Goal: Information Seeking & Learning: Learn about a topic

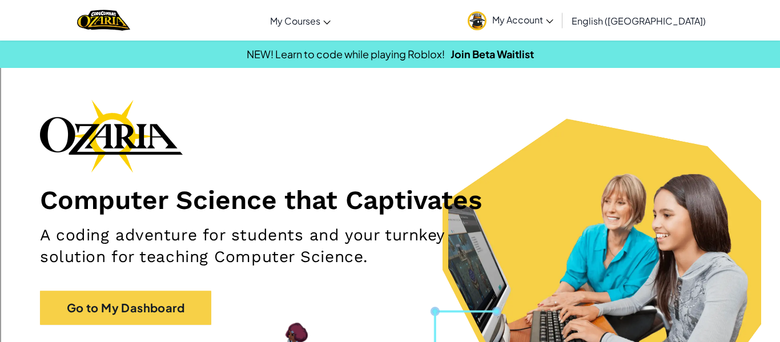
click at [487, 14] on img at bounding box center [477, 20] width 19 height 19
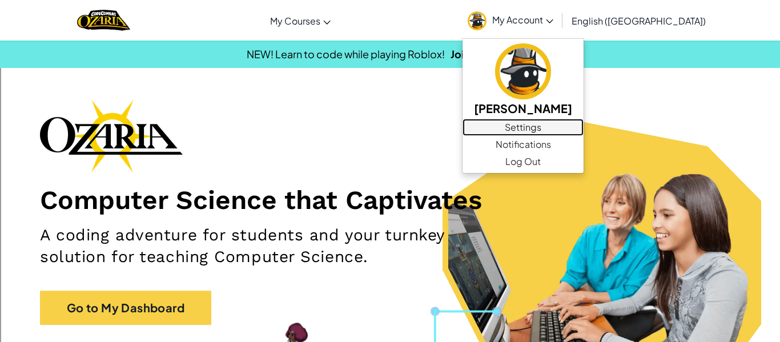
click at [584, 122] on link "Settings" at bounding box center [523, 127] width 121 height 17
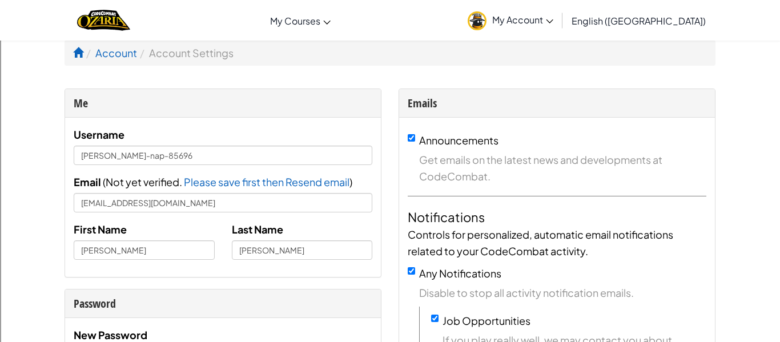
click at [553, 23] on span "My Account" at bounding box center [522, 20] width 61 height 12
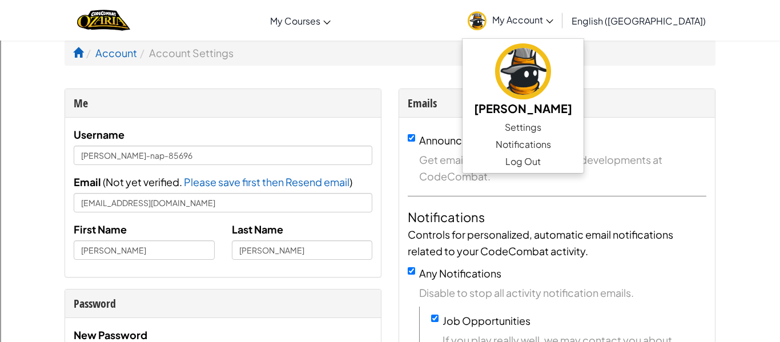
click at [335, 38] on div "Toggle navigation My Courses Ozaria Classroom CodeCombat Classroom AI League Es…" at bounding box center [390, 20] width 786 height 41
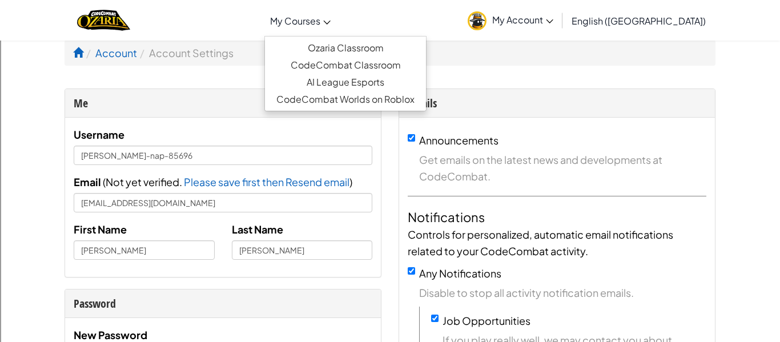
click at [325, 29] on link "My Courses" at bounding box center [300, 20] width 72 height 31
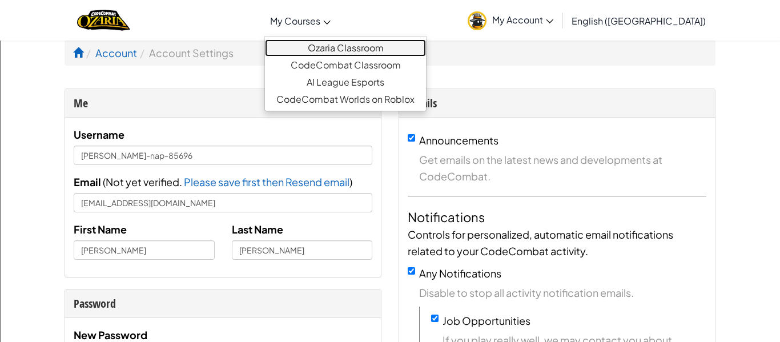
click at [396, 43] on link "Ozaria Classroom" at bounding box center [345, 47] width 161 height 17
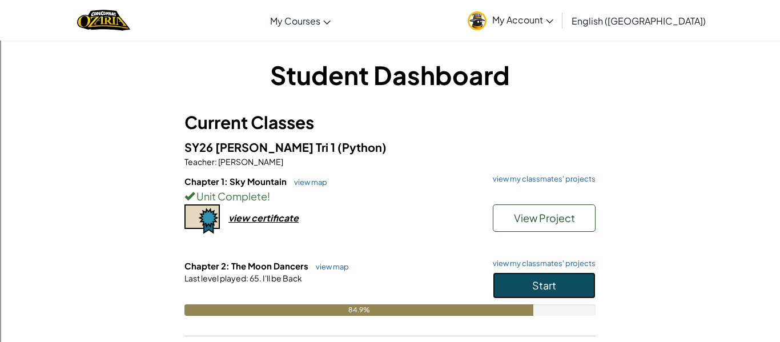
click at [541, 281] on span "Start" at bounding box center [544, 285] width 24 height 13
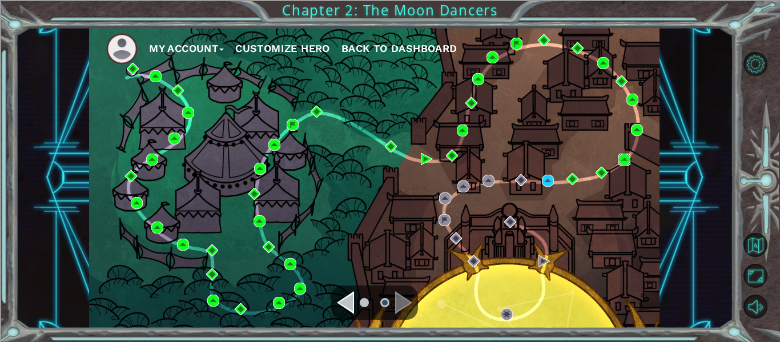
click at [624, 155] on img at bounding box center [624, 160] width 12 height 12
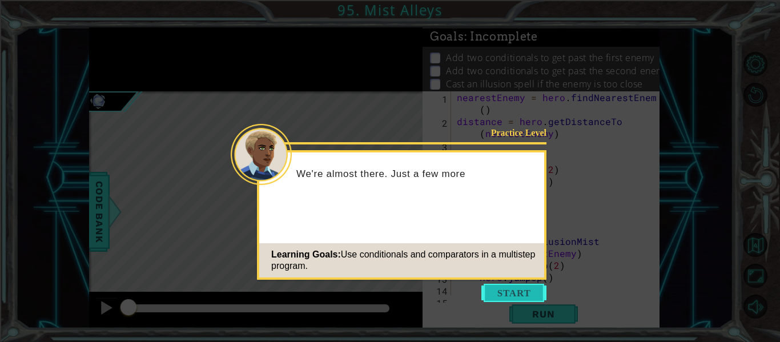
click at [526, 286] on button "Start" at bounding box center [513, 293] width 65 height 18
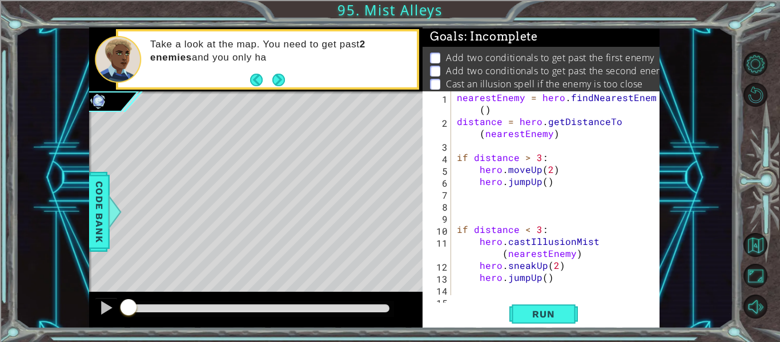
click at [526, 286] on div "nearestEnemy = hero . findNearestEnemy ( ) distance = hero . getDistanceTo ( ne…" at bounding box center [559, 211] width 208 height 240
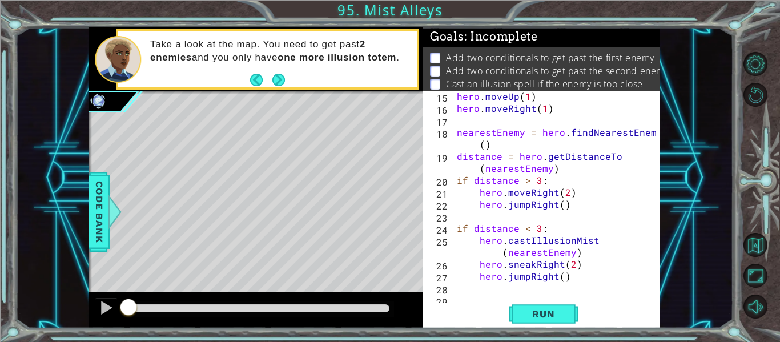
scroll to position [228, 0]
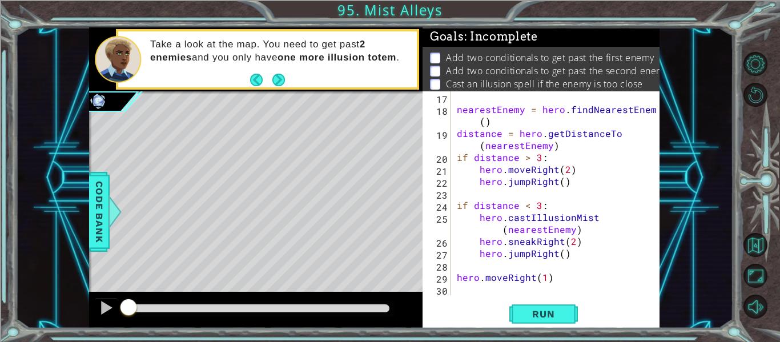
click at [476, 145] on div "nearestEnemy = hero . findNearestEnemy ( ) distance = hero . getDistanceTo ( ne…" at bounding box center [559, 205] width 208 height 228
type textarea "distance = hero.getDistanceTo(nearestEnemy)"
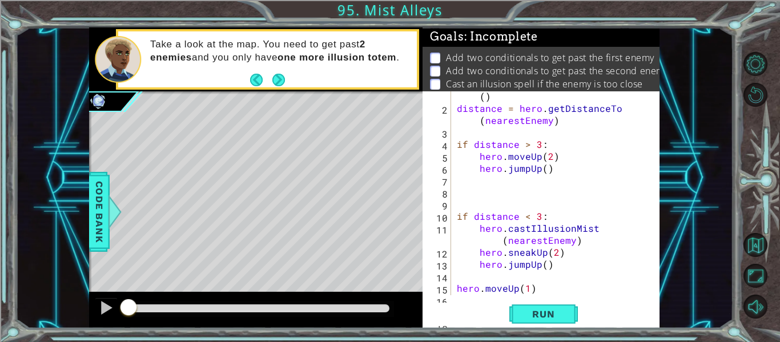
scroll to position [0, 0]
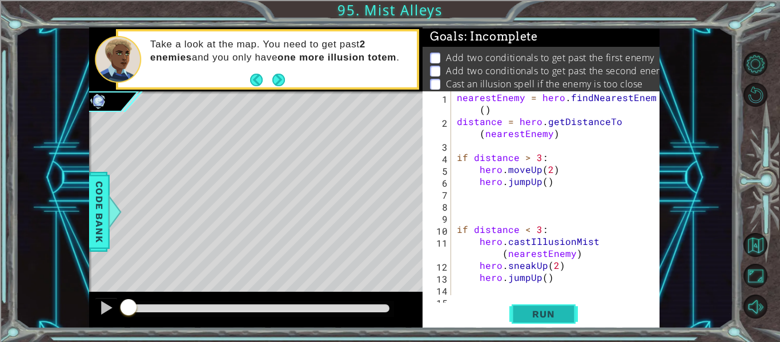
click at [522, 315] on span "Run" at bounding box center [543, 313] width 45 height 11
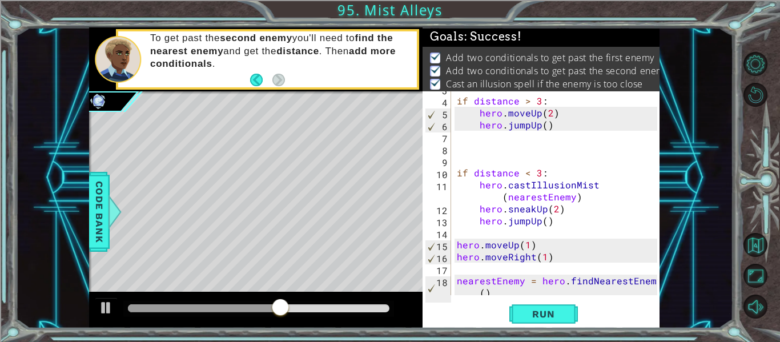
scroll to position [57, 0]
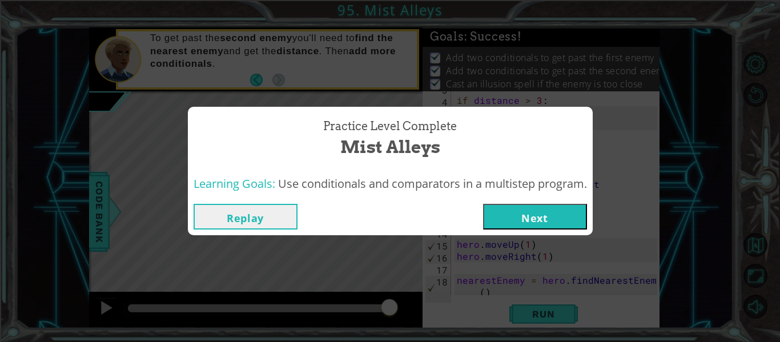
click at [275, 205] on button "Replay" at bounding box center [246, 217] width 104 height 26
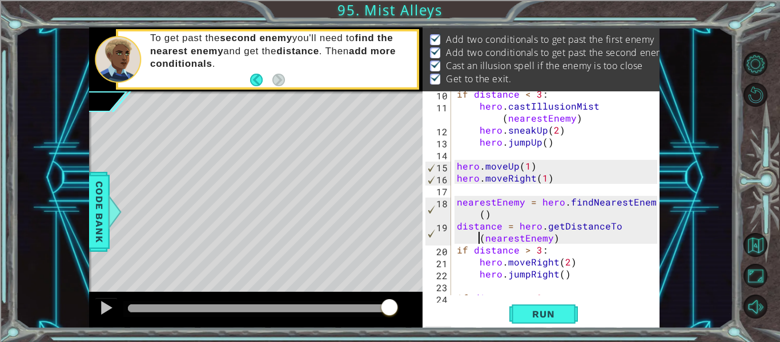
scroll to position [0, 0]
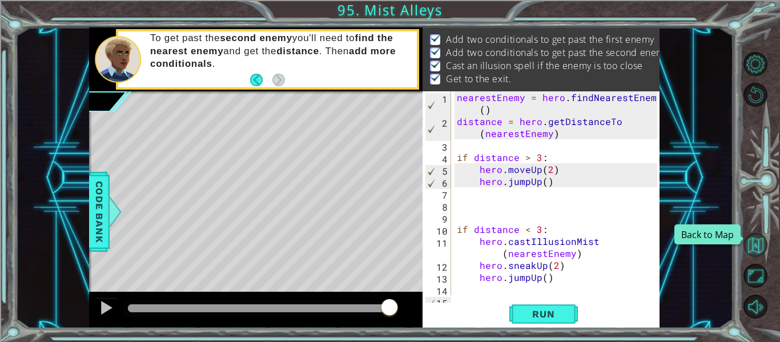
click at [761, 243] on button "Back to Map" at bounding box center [756, 245] width 24 height 24
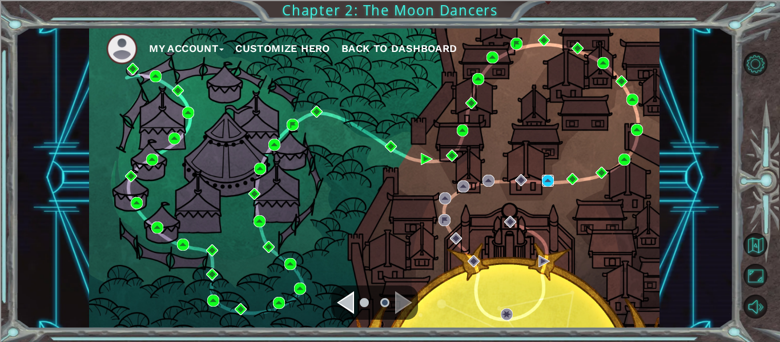
click at [547, 181] on img at bounding box center [548, 181] width 12 height 12
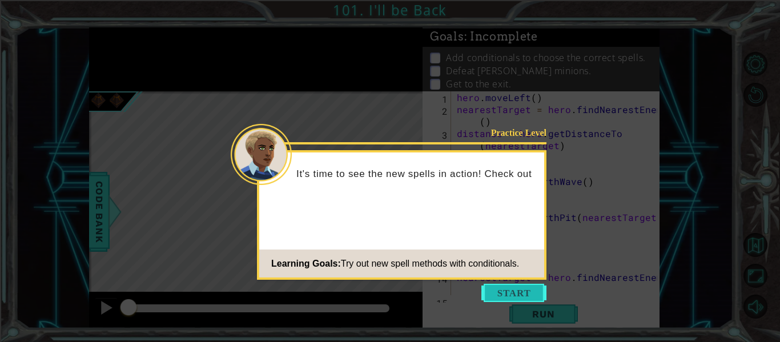
click at [524, 288] on button "Start" at bounding box center [513, 293] width 65 height 18
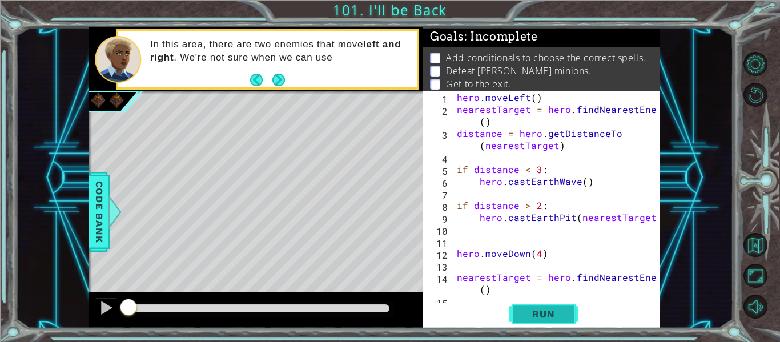
click at [517, 310] on button "Run" at bounding box center [543, 314] width 69 height 23
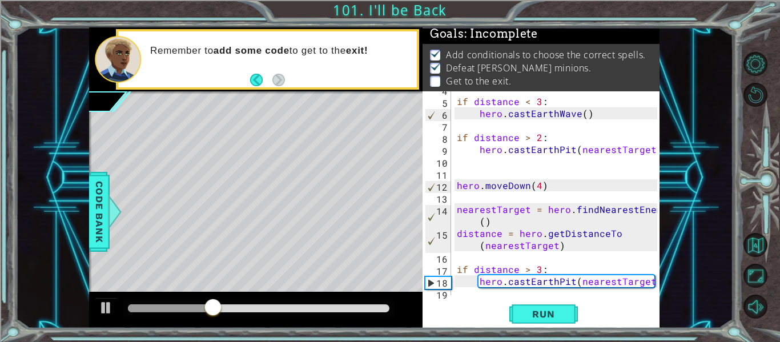
scroll to position [120, 0]
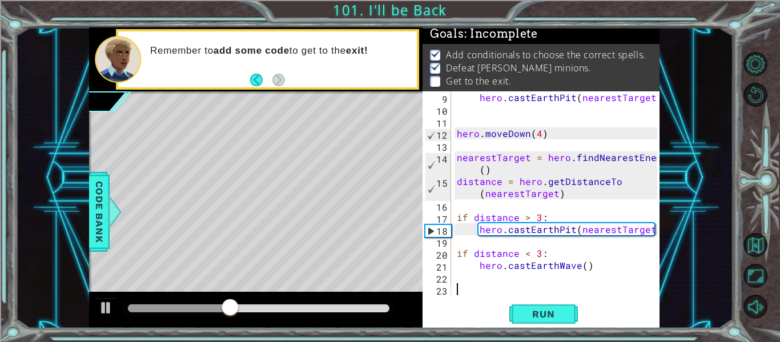
click at [564, 246] on div "hero . [GEOGRAPHIC_DATA] ( nearestTarget ) hero . moveDown ( 4 ) nearestTarget …" at bounding box center [559, 205] width 208 height 228
type textarea "hero.castEarthWave()"
type textarea "if distance < 3:"
click at [536, 239] on div "hero . [GEOGRAPHIC_DATA] ( nearestTarget ) hero . moveDown ( 4 ) nearestTarget …" at bounding box center [559, 205] width 208 height 228
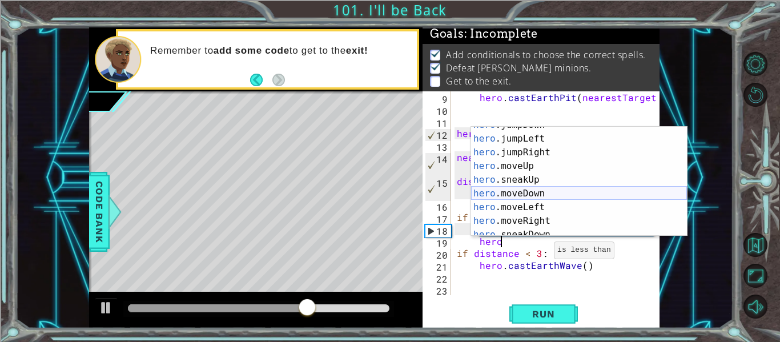
scroll to position [37, 0]
click at [547, 203] on div "hero .jumpDown press enter hero .jumpLeft press enter hero .jumpRight press ent…" at bounding box center [579, 186] width 216 height 137
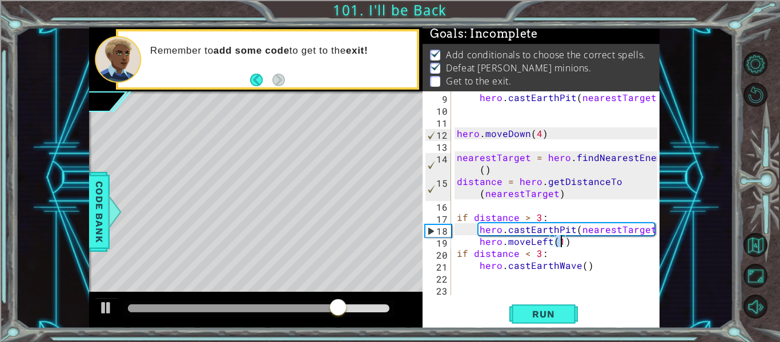
scroll to position [0, 6]
type textarea "hero.moveLeft(3)"
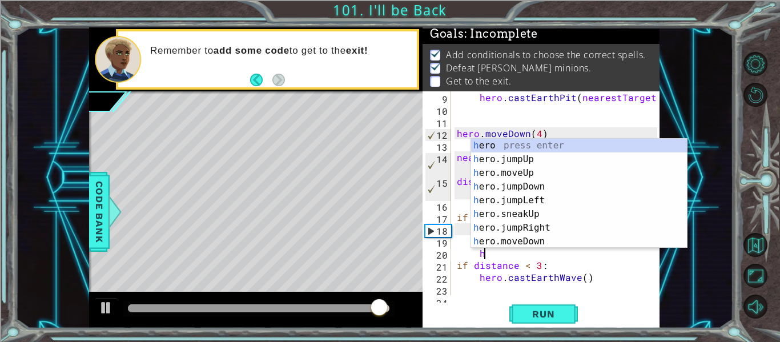
scroll to position [0, 0]
type textarea "hero"
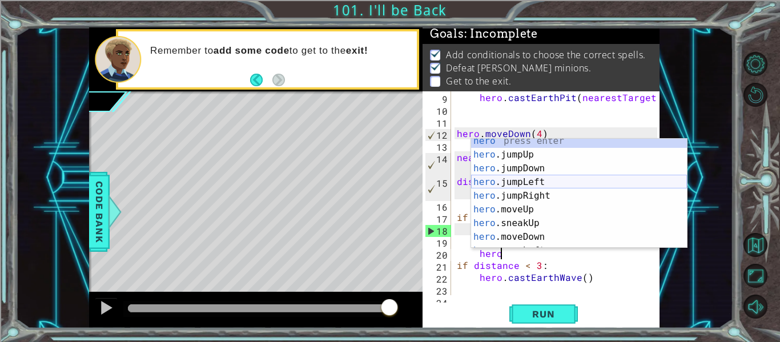
scroll to position [5, 0]
click at [558, 183] on div "hero press enter hero .jumpUp press enter hero .jumpDown press enter hero .jump…" at bounding box center [579, 203] width 216 height 137
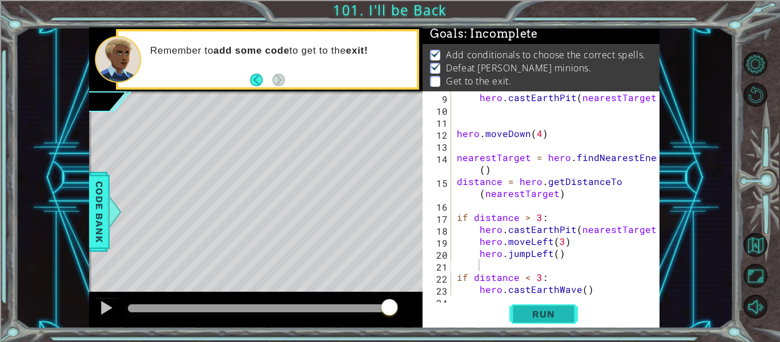
click at [566, 307] on button "Run" at bounding box center [543, 314] width 69 height 23
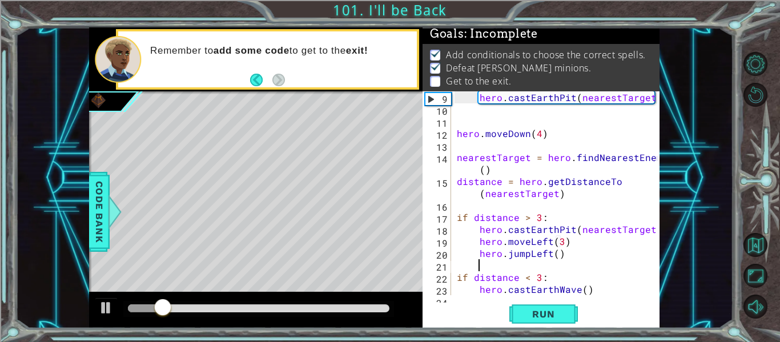
scroll to position [144, 0]
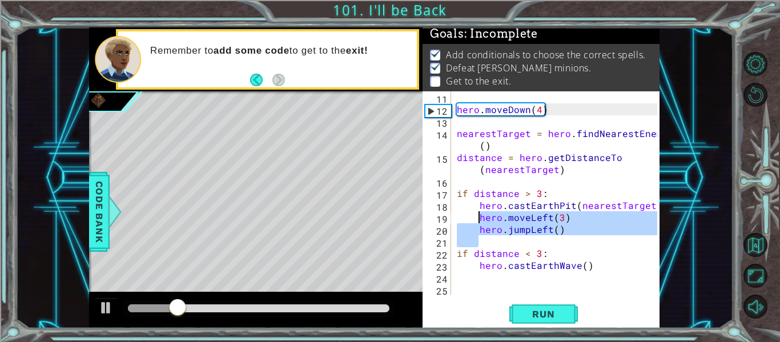
drag, startPoint x: 563, startPoint y: 238, endPoint x: 479, endPoint y: 219, distance: 86.2
click at [479, 219] on div "hero . moveDown ( 4 ) nearestTarget = hero . findNearestEnemy ( ) distance = he…" at bounding box center [559, 205] width 208 height 228
type textarea "hero.moveLeft(3) hero.jumpLeft()"
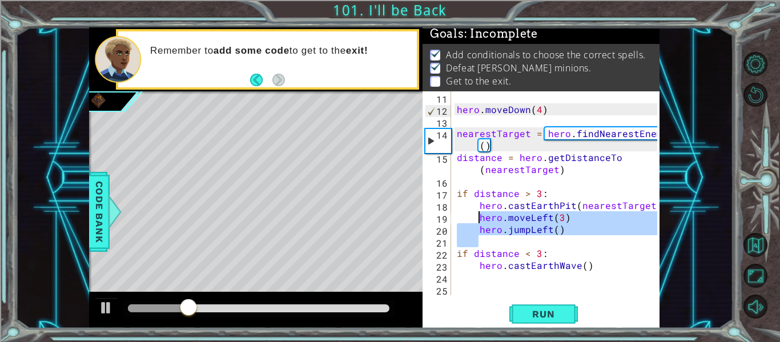
scroll to position [120, 0]
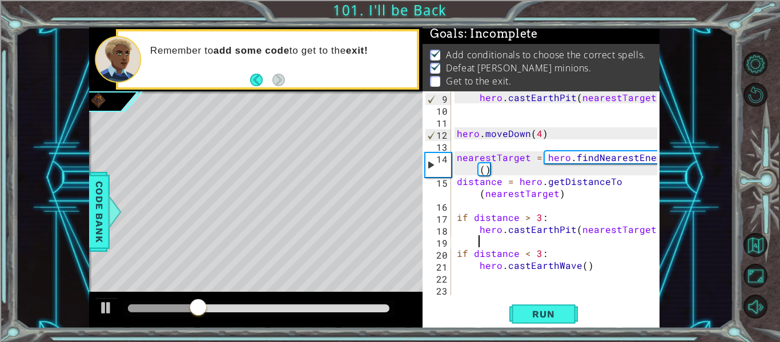
click at [535, 276] on div "hero . [GEOGRAPHIC_DATA] ( nearestTarget ) hero . moveDown ( 4 ) nearestTarget …" at bounding box center [559, 205] width 208 height 228
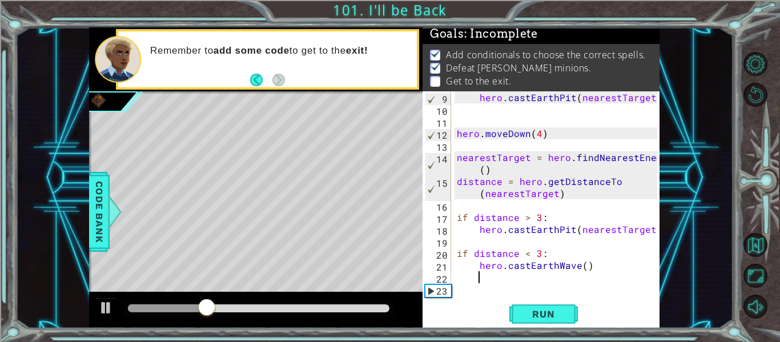
scroll to position [0, 0]
paste textarea "Code Area"
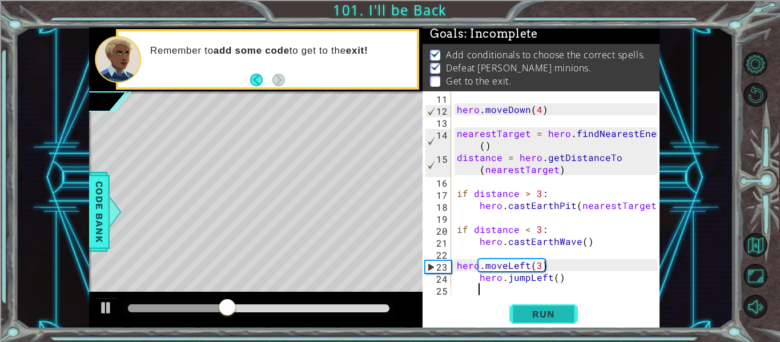
click at [561, 310] on span "Run" at bounding box center [543, 313] width 45 height 11
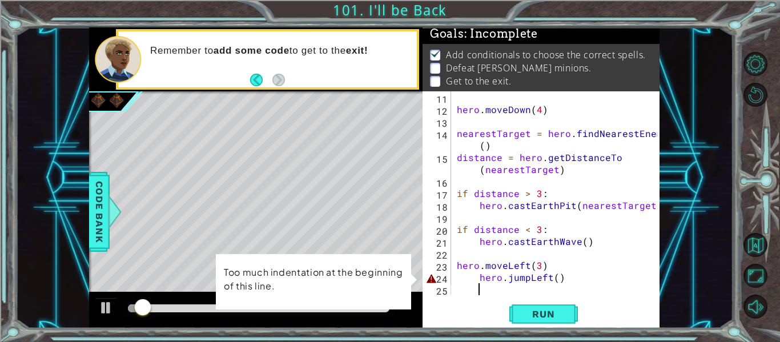
click at [478, 278] on div "hero . moveDown ( 4 ) nearestTarget = hero . findNearestEnemy ( ) distance = he…" at bounding box center [559, 205] width 208 height 228
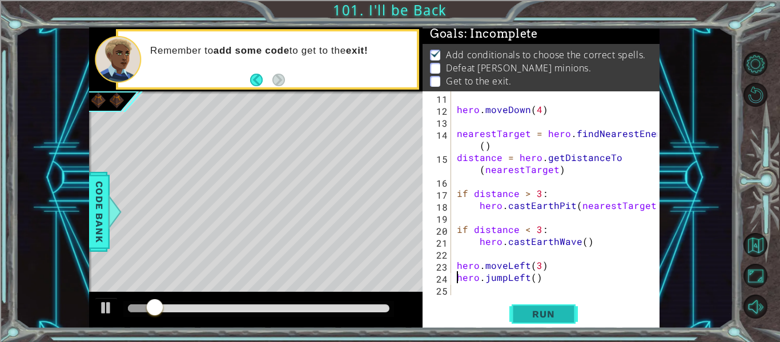
click at [536, 325] on button "Run" at bounding box center [543, 314] width 69 height 23
click at [539, 264] on div "hero . moveDown ( 4 ) nearestTarget = hero . findNearestEnemy ( ) distance = he…" at bounding box center [559, 205] width 208 height 228
type textarea "hero.moveLeft(4)"
click at [555, 313] on span "Run" at bounding box center [543, 313] width 45 height 11
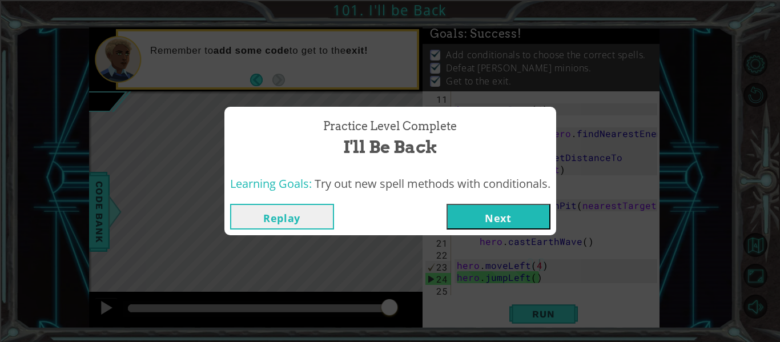
click at [465, 214] on button "Next" at bounding box center [499, 217] width 104 height 26
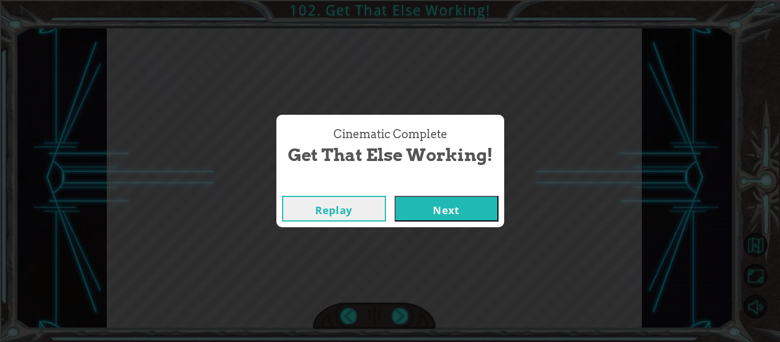
click at [436, 209] on button "Next" at bounding box center [447, 209] width 104 height 26
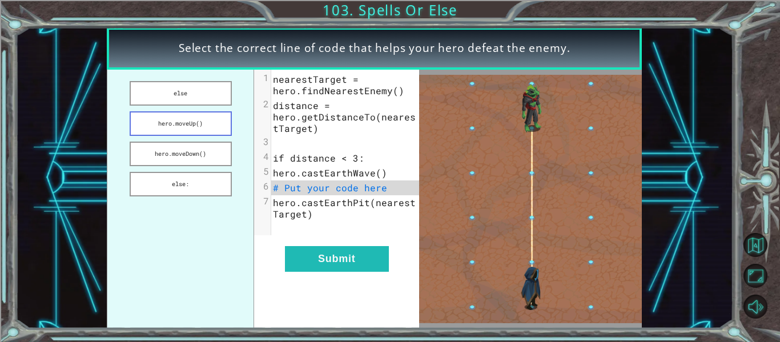
click at [212, 127] on button "hero.moveUp()" at bounding box center [181, 123] width 102 height 25
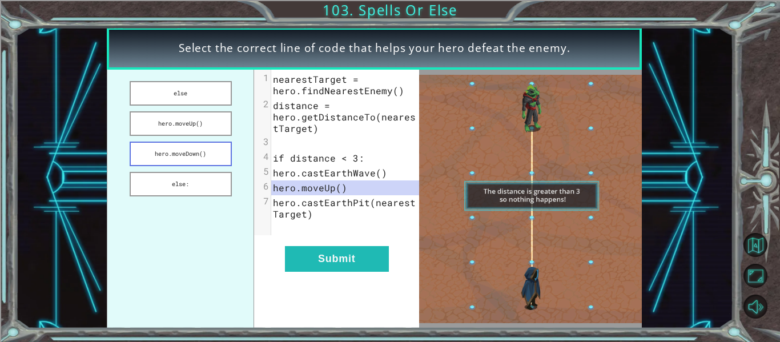
click at [214, 159] on button "hero.moveDown()" at bounding box center [181, 154] width 102 height 25
click at [208, 99] on button "else" at bounding box center [181, 93] width 102 height 25
click at [218, 188] on button "else:" at bounding box center [181, 184] width 102 height 25
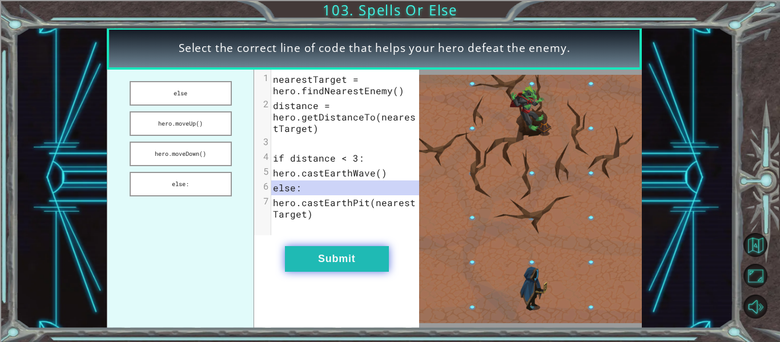
click at [365, 267] on button "Submit" at bounding box center [337, 259] width 104 height 26
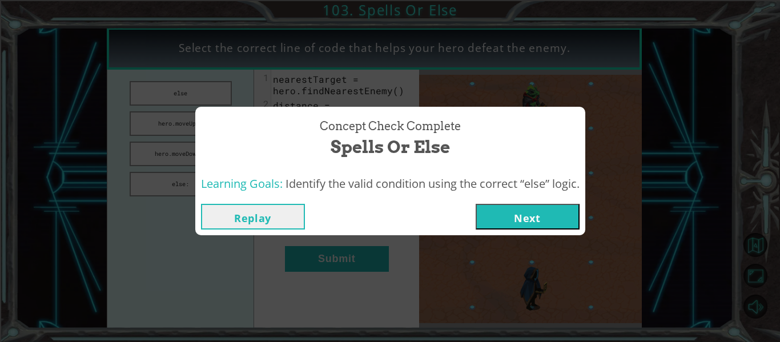
click at [576, 224] on button "Next" at bounding box center [528, 217] width 104 height 26
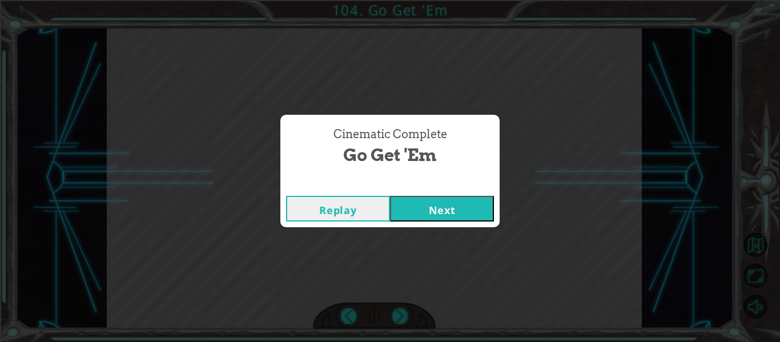
click at [416, 211] on button "Next" at bounding box center [442, 209] width 104 height 26
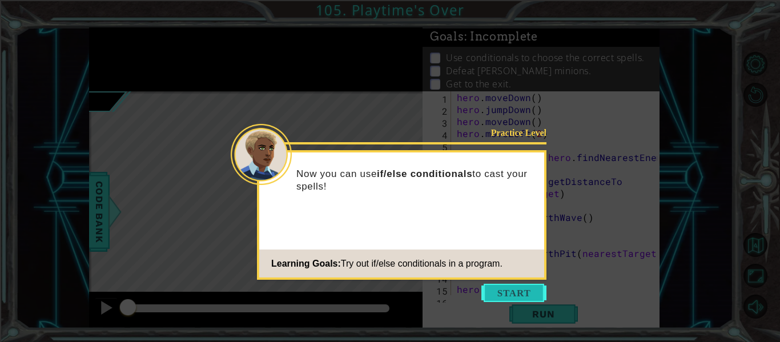
click at [503, 289] on button "Start" at bounding box center [513, 293] width 65 height 18
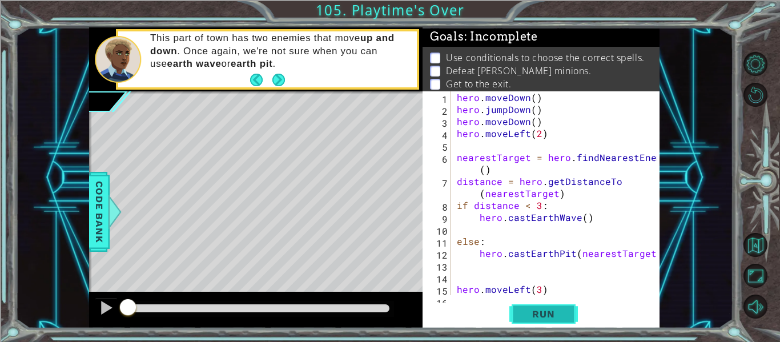
click at [561, 308] on span "Run" at bounding box center [543, 313] width 45 height 11
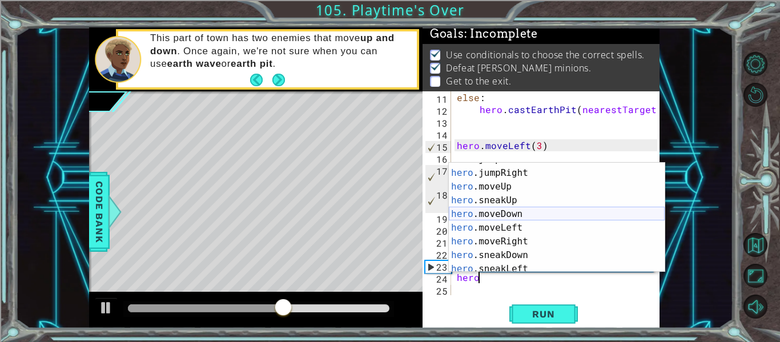
scroll to position [52, 0]
click at [526, 226] on div "hero .jumpLeft press enter hero .jumpRight press enter hero .moveUp press enter…" at bounding box center [557, 220] width 216 height 137
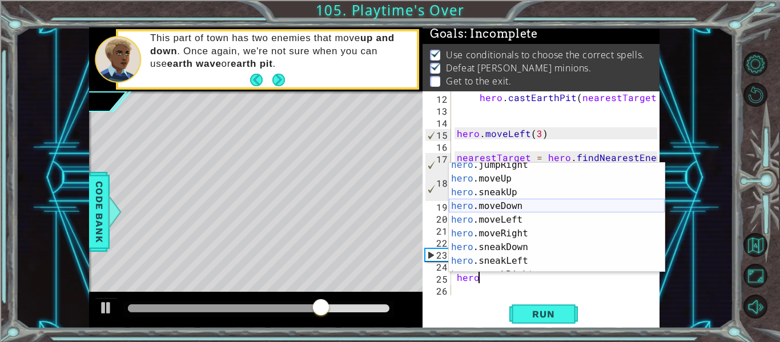
scroll to position [69, 0]
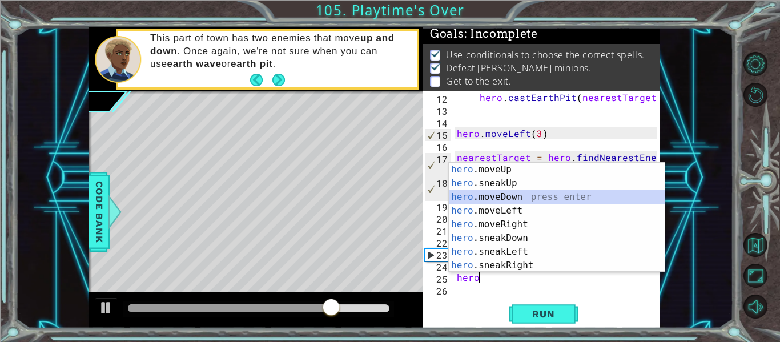
click at [527, 195] on div "hero .moveUp press enter hero .sneakUp press enter hero .moveDown press enter h…" at bounding box center [557, 231] width 216 height 137
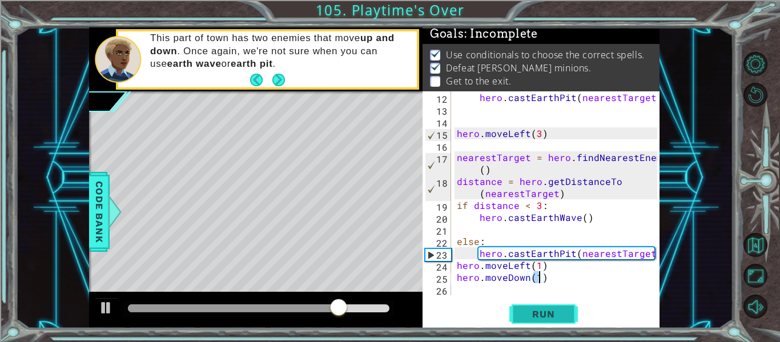
type textarea "hero.moveDown(1)"
click at [525, 306] on button "Run" at bounding box center [543, 314] width 69 height 23
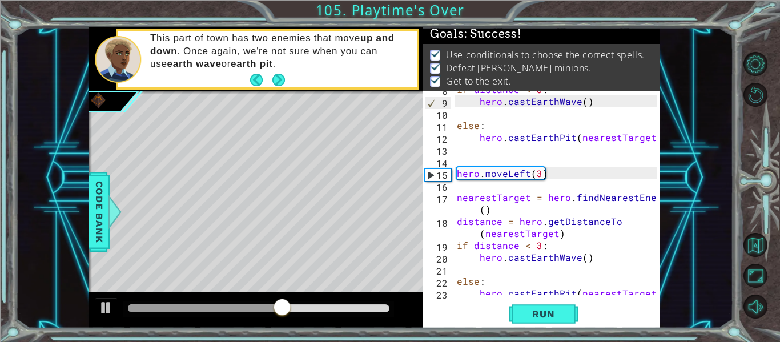
scroll to position [120, 0]
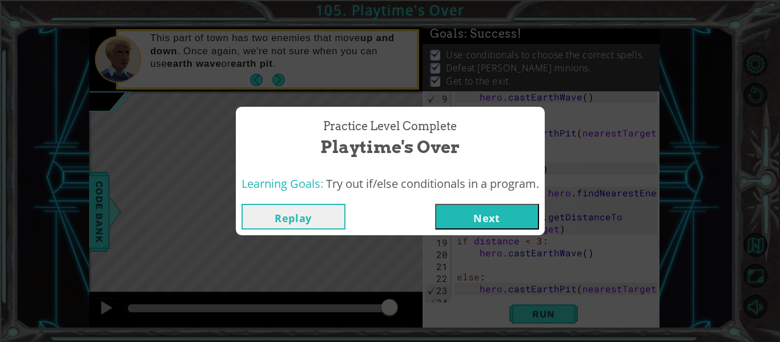
click at [487, 224] on button "Next" at bounding box center [487, 217] width 104 height 26
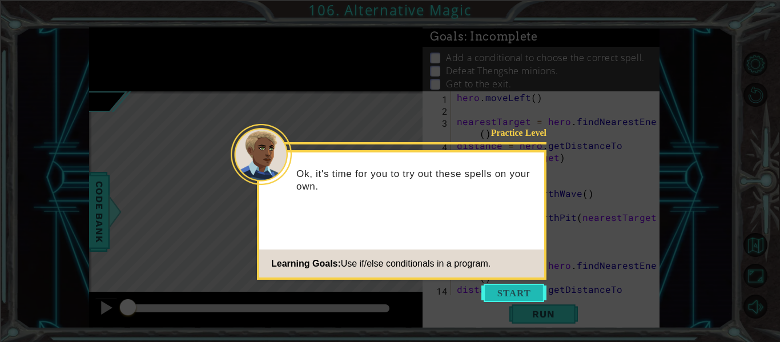
click at [526, 286] on button "Start" at bounding box center [513, 293] width 65 height 18
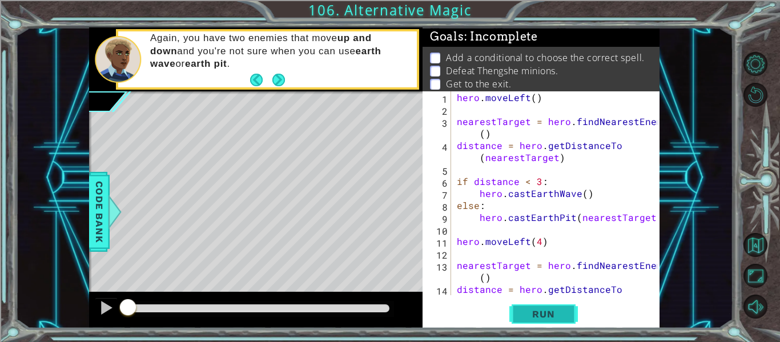
click at [542, 305] on button "Run" at bounding box center [543, 314] width 69 height 23
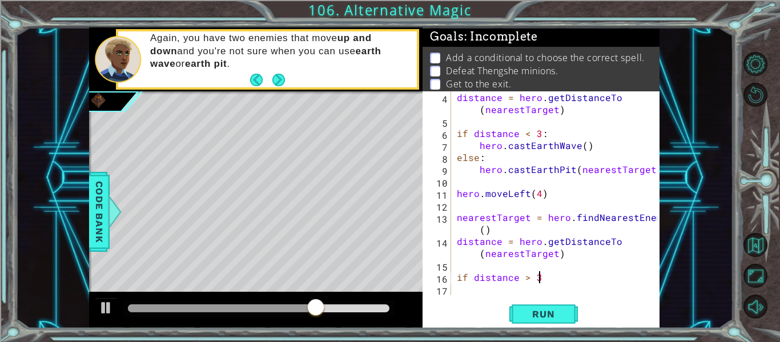
scroll to position [0, 5]
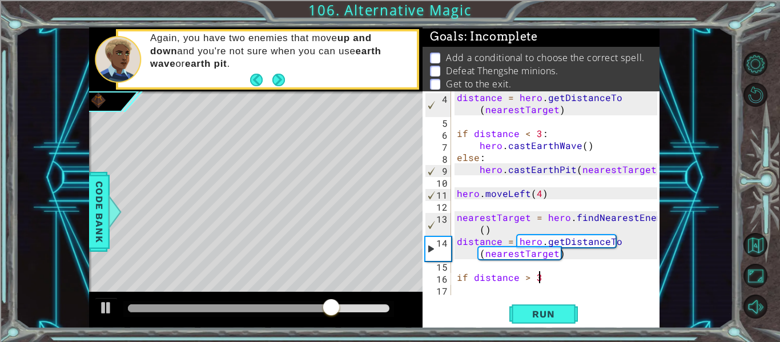
type textarea "if distance > 3:"
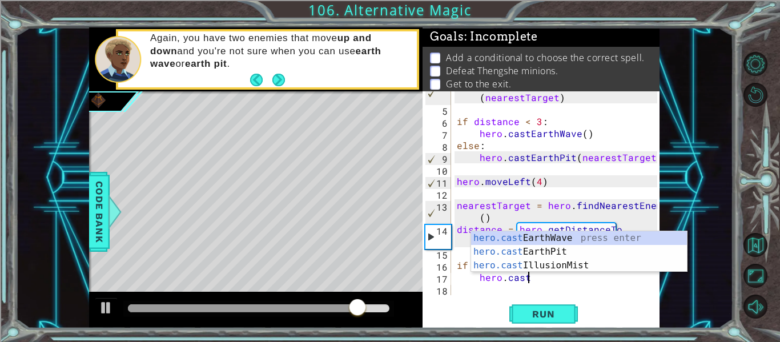
scroll to position [0, 4]
click at [580, 250] on div "hero.cast EarthWave press enter hero.cast EarthPit press enter hero.cast Illusi…" at bounding box center [579, 265] width 216 height 69
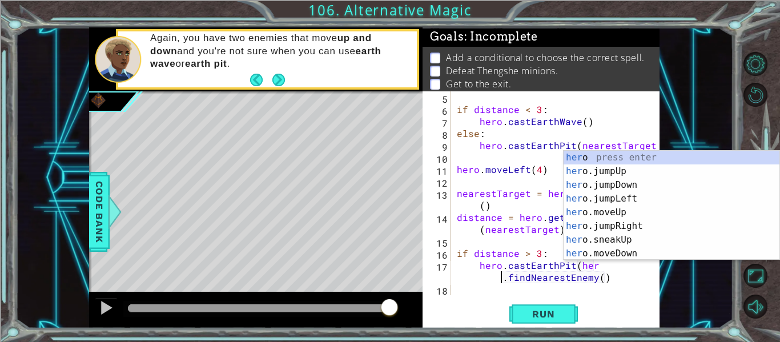
scroll to position [0, 9]
click at [614, 283] on div "if distance < 3 : hero . castEarthWave ( ) else : hero . [GEOGRAPHIC_DATA] ( ne…" at bounding box center [559, 205] width 208 height 228
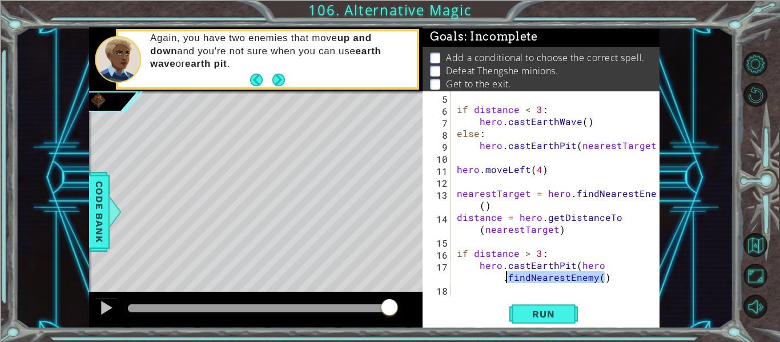
drag, startPoint x: 614, startPoint y: 283, endPoint x: 504, endPoint y: 278, distance: 109.7
click at [504, 278] on div "if distance < 3 : hero . castEarthWave ( ) else : hero . [GEOGRAPHIC_DATA] ( ne…" at bounding box center [559, 205] width 208 height 228
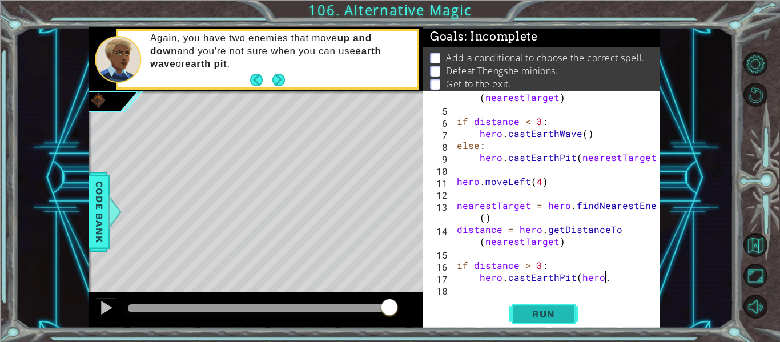
scroll to position [60, 0]
paste textarea "findNearestEnemy()"
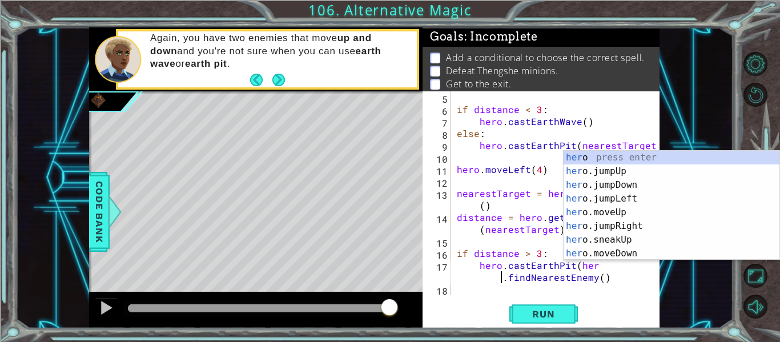
scroll to position [0, 9]
click at [610, 278] on div "if distance < 3 : hero . castEarthWave ( ) else : hero . [GEOGRAPHIC_DATA] ( ne…" at bounding box center [559, 205] width 208 height 228
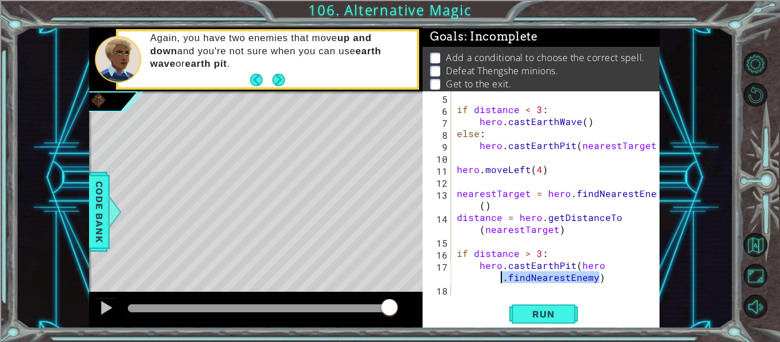
drag, startPoint x: 632, startPoint y: 278, endPoint x: 479, endPoint y: 281, distance: 153.6
click at [479, 281] on div "if distance < 3 : hero . castEarthWave ( ) else : hero . [GEOGRAPHIC_DATA] ( ne…" at bounding box center [559, 205] width 208 height 228
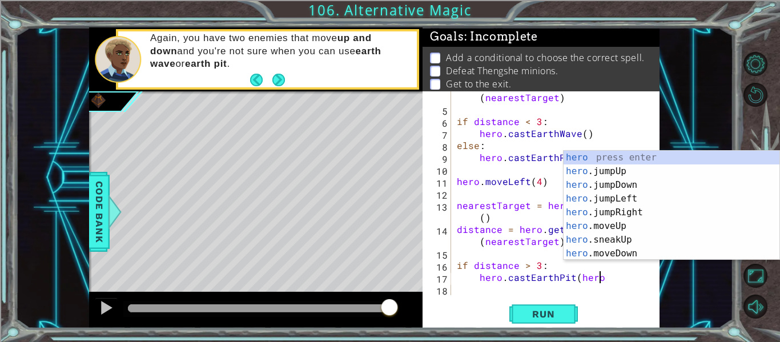
scroll to position [60, 0]
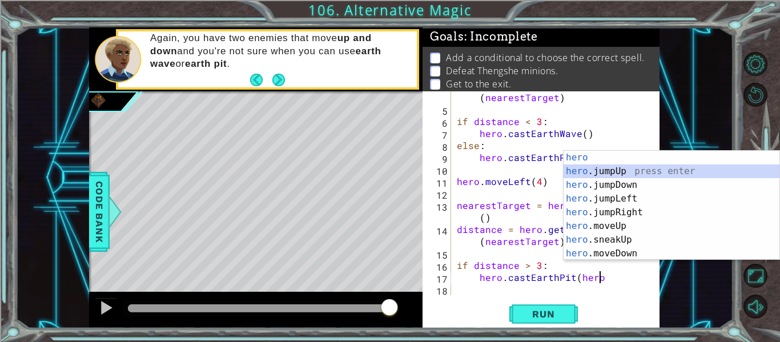
click at [634, 269] on div "distance = hero . getDistanceTo ( nearestTarget ) if distance < 3 : hero . cast…" at bounding box center [559, 199] width 208 height 240
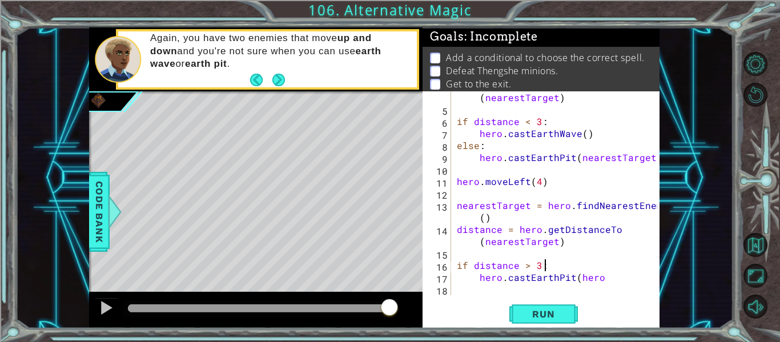
click at [636, 277] on div "distance = hero . getDistanceTo ( nearestTarget ) if distance < 3 : hero . cast…" at bounding box center [559, 199] width 208 height 240
type textarea "hero.castEarthPit(hero"
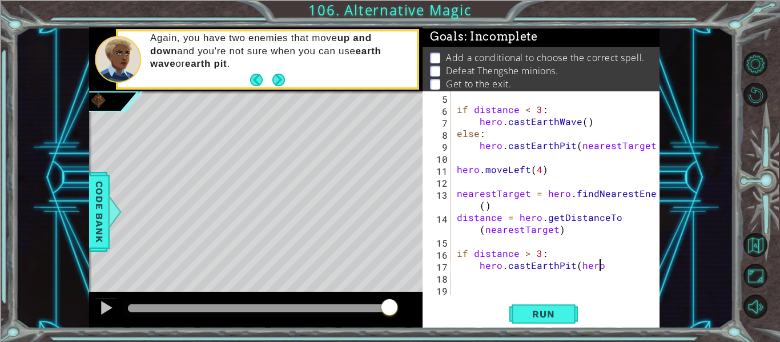
click at [631, 268] on div "if distance < 3 : hero . castEarthWave ( ) else : hero . [GEOGRAPHIC_DATA] ( ne…" at bounding box center [559, 205] width 208 height 228
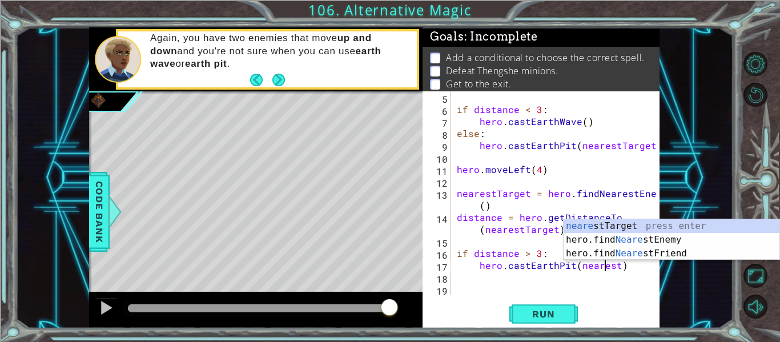
scroll to position [0, 10]
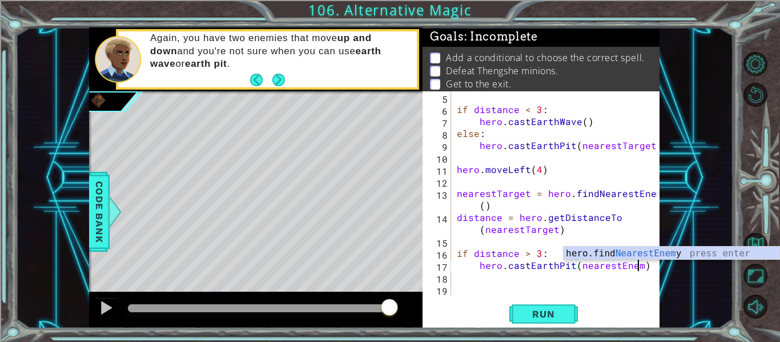
type textarea "hero.castEarthPit(nearestEnemy)"
click at [612, 294] on div "if distance < 3 : hero . castEarthWave ( ) else : hero . [GEOGRAPHIC_DATA] ( ne…" at bounding box center [559, 205] width 208 height 228
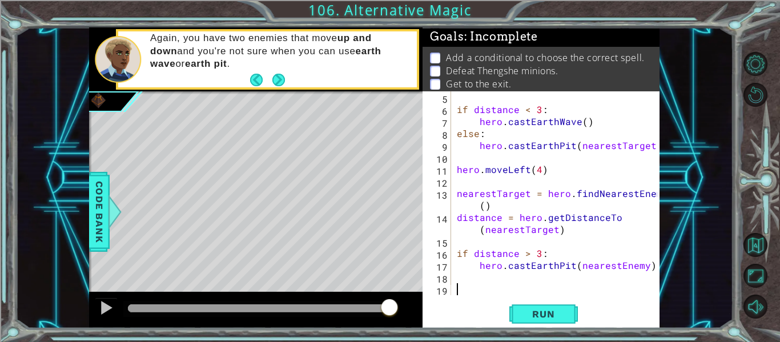
scroll to position [0, 0]
click at [562, 269] on div "if distance < 3 : hero . castEarthWave ( ) else : hero . [GEOGRAPHIC_DATA] ( ne…" at bounding box center [559, 205] width 208 height 228
type textarea "hero.castEarthPit(nearestEnemy)"
click at [567, 280] on div "if distance < 3 : hero . castEarthWave ( ) else : hero . [GEOGRAPHIC_DATA] ( ne…" at bounding box center [559, 205] width 208 height 228
click at [573, 287] on div "if distance < 3 : hero . castEarthWave ( ) else : hero . [GEOGRAPHIC_DATA] ( ne…" at bounding box center [559, 205] width 208 height 228
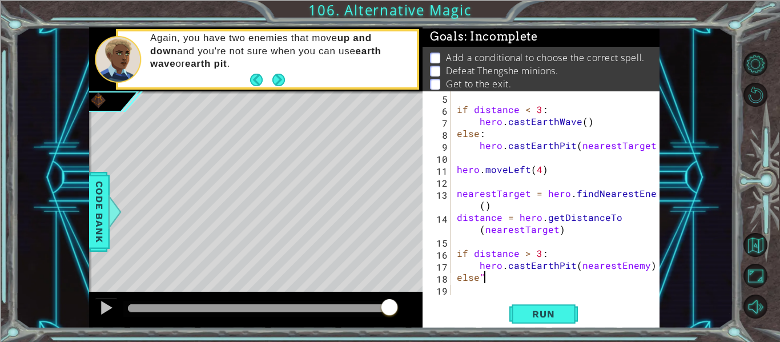
scroll to position [0, 2]
type textarea "else:"
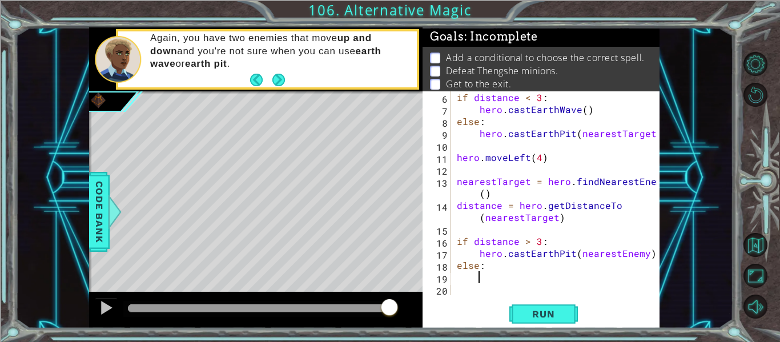
scroll to position [84, 0]
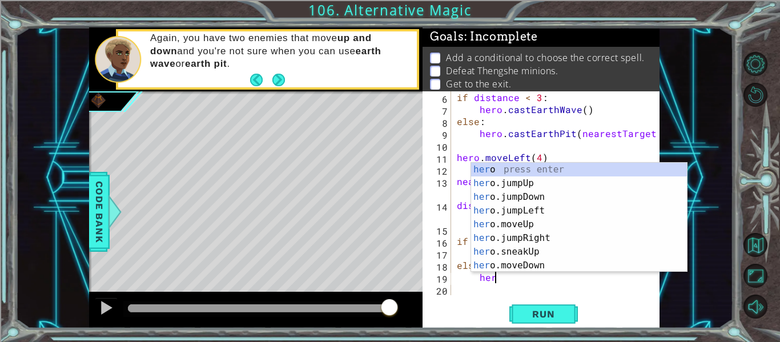
type textarea "hero"
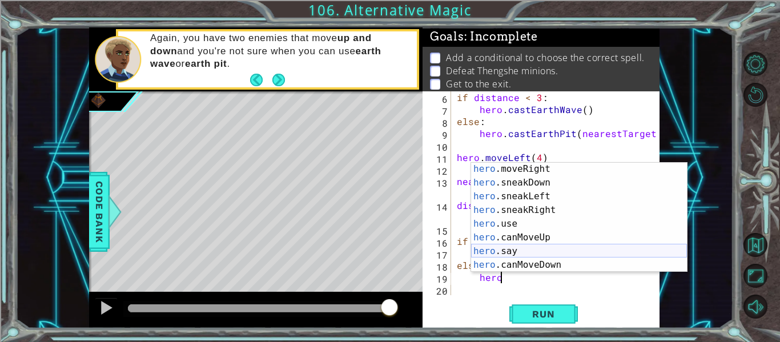
scroll to position [233, 0]
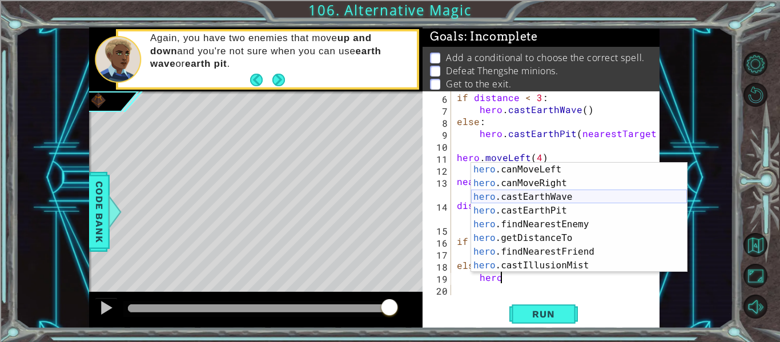
click at [549, 198] on div "hero .canMoveLeft press enter hero .canMoveRight press enter hero .castEarthWav…" at bounding box center [579, 231] width 216 height 137
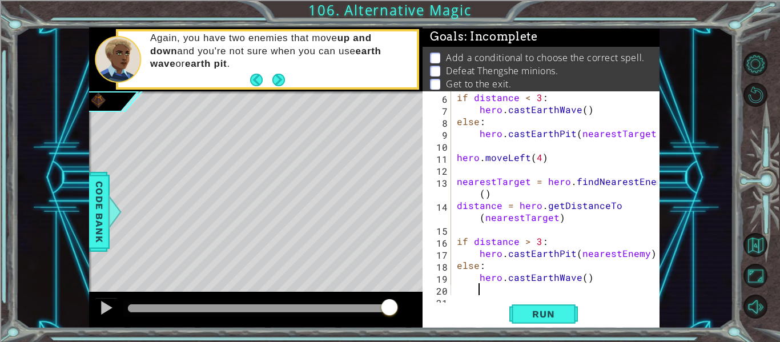
scroll to position [96, 0]
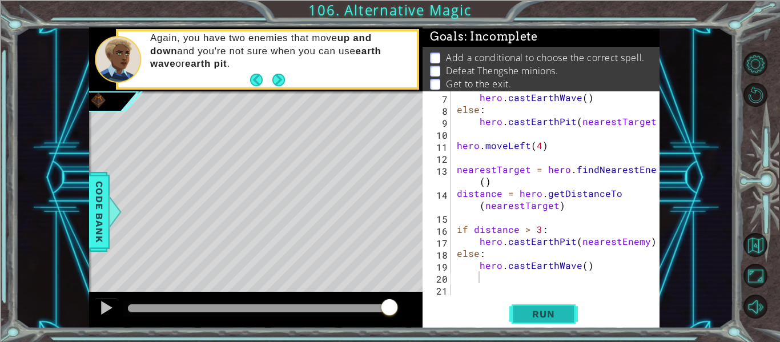
click at [518, 322] on button "Run" at bounding box center [543, 314] width 69 height 23
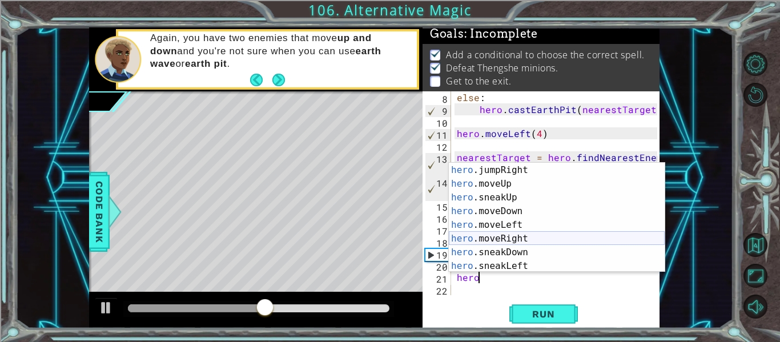
scroll to position [57, 0]
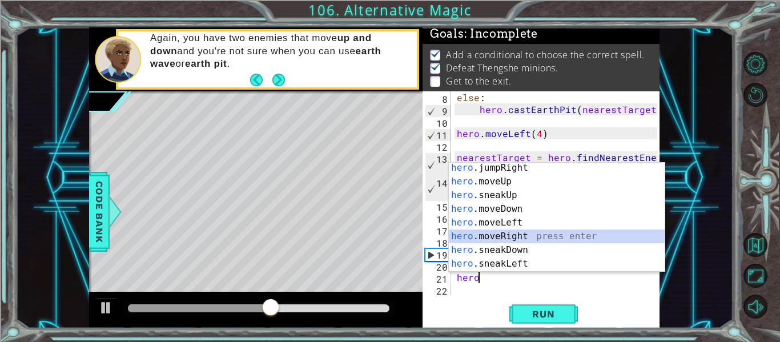
click at [533, 240] on div "hero .jumpRight press enter hero .moveUp press enter hero .sneakUp press enter …" at bounding box center [557, 229] width 216 height 137
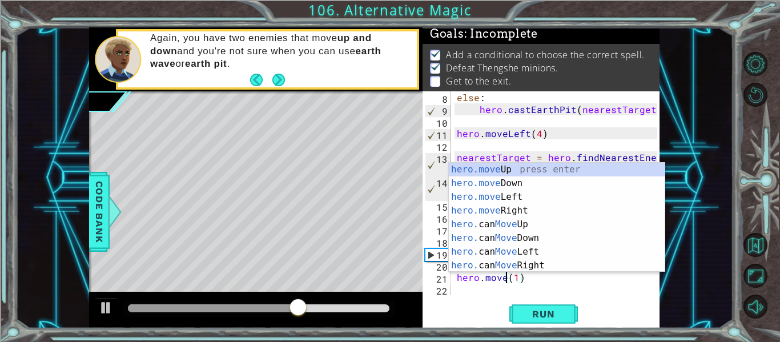
scroll to position [0, 4]
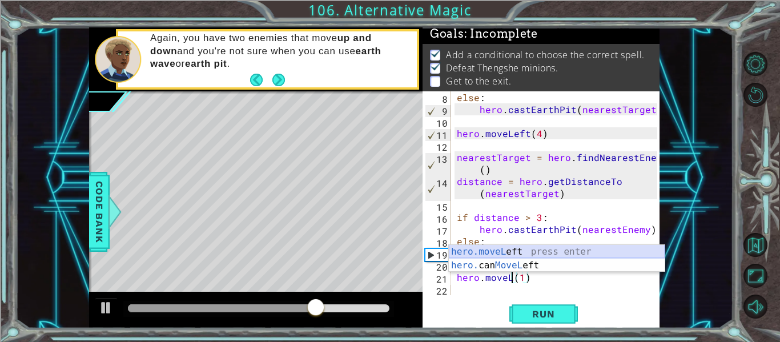
click at [526, 252] on div "hero.moveL eft press enter hero. can MoveL eft press enter" at bounding box center [557, 272] width 216 height 55
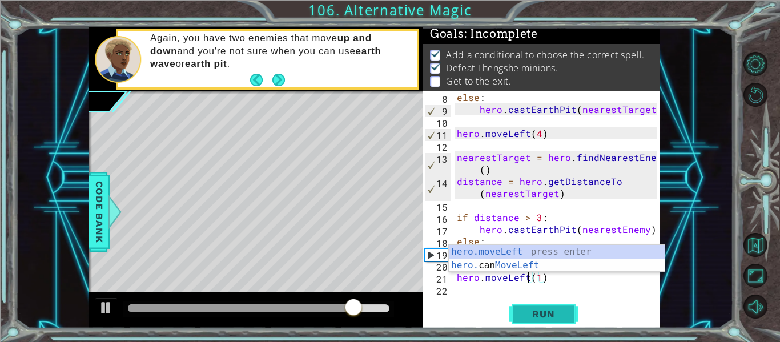
click at [559, 320] on button "Run" at bounding box center [543, 314] width 69 height 23
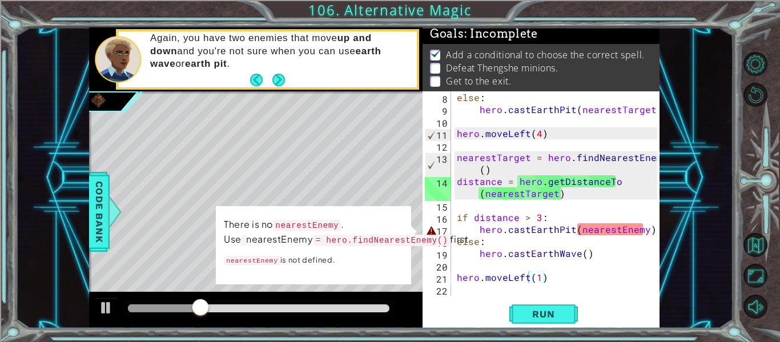
click at [383, 320] on div at bounding box center [256, 310] width 334 height 37
click at [593, 228] on div "else : hero . [GEOGRAPHIC_DATA] ( nearestTarget ) hero . moveLeft ( 4 ) nearest…" at bounding box center [559, 205] width 208 height 228
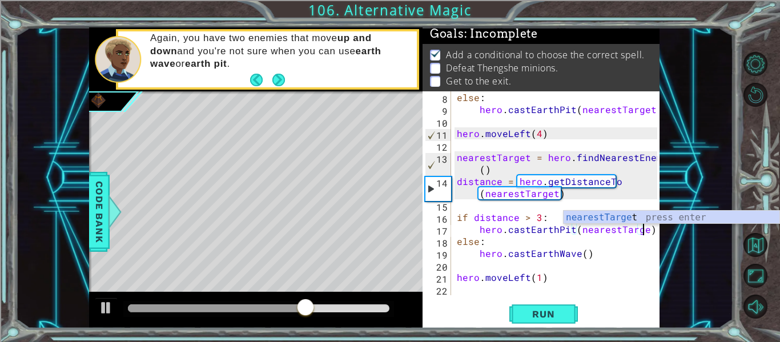
scroll to position [0, 12]
type textarea "hero.castEarthPit(nearestTarget)"
click at [558, 311] on span "Run" at bounding box center [543, 313] width 45 height 11
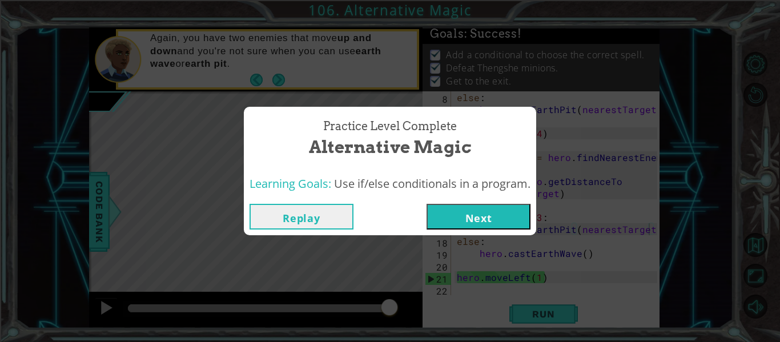
click at [483, 223] on button "Next" at bounding box center [479, 217] width 104 height 26
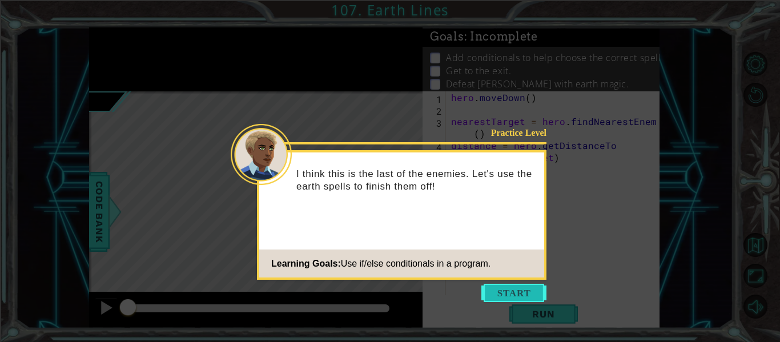
click at [510, 288] on button "Start" at bounding box center [513, 293] width 65 height 18
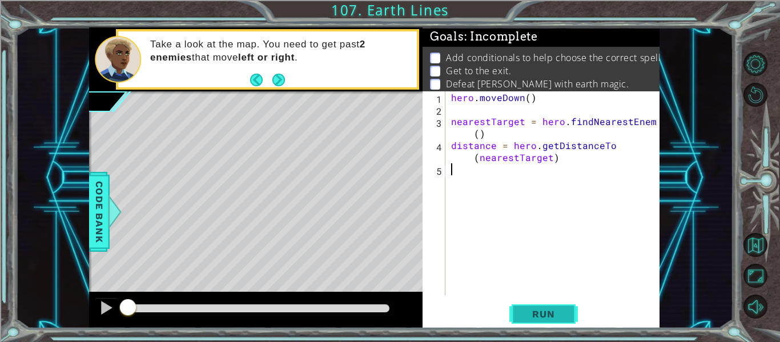
click at [521, 305] on button "Run" at bounding box center [543, 314] width 69 height 23
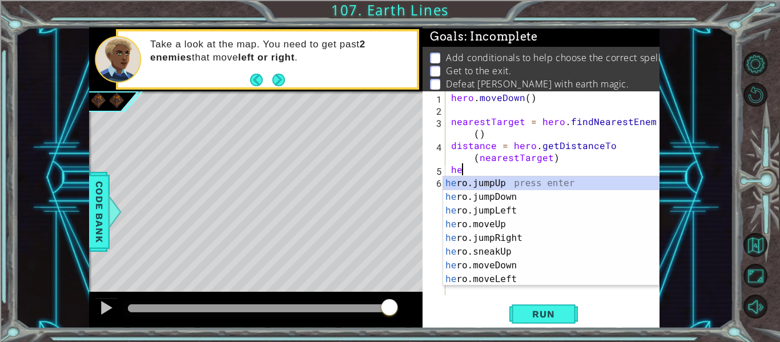
type textarea "h"
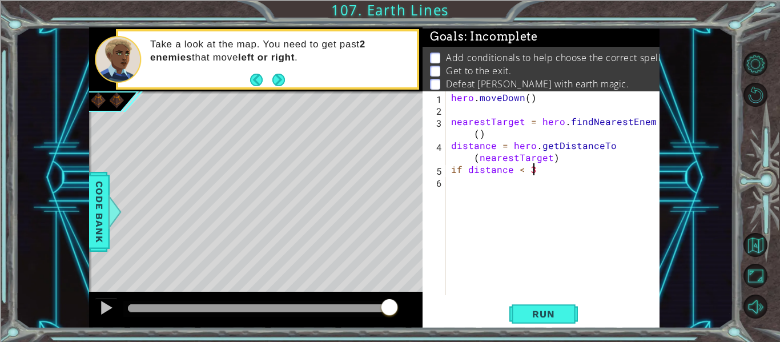
scroll to position [0, 5]
type textarea "if distance < 3:"
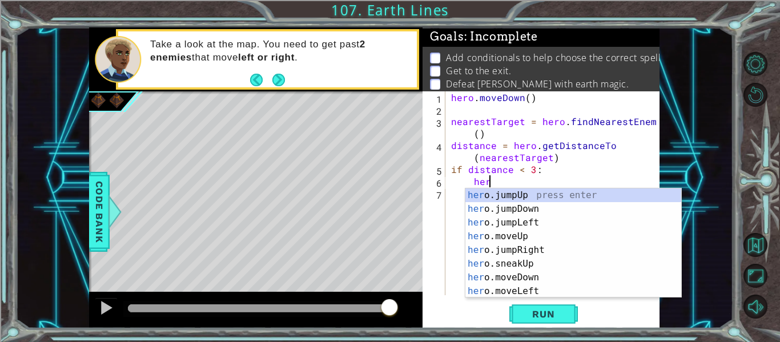
scroll to position [0, 2]
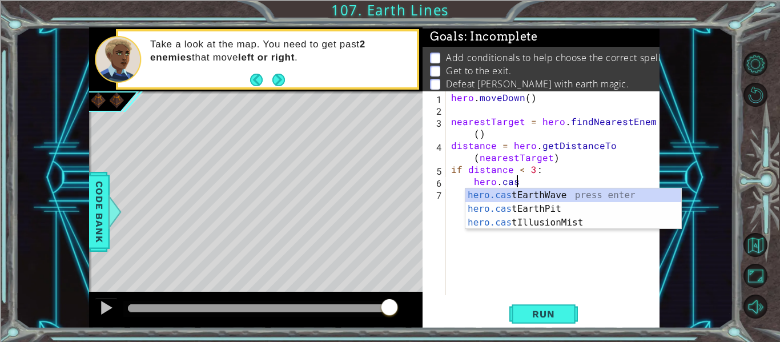
type textarea "hero.cast"
click at [579, 196] on div "hero.cast EarthWave press enter hero.cast EarthPit press enter hero.cast Illusi…" at bounding box center [573, 222] width 216 height 69
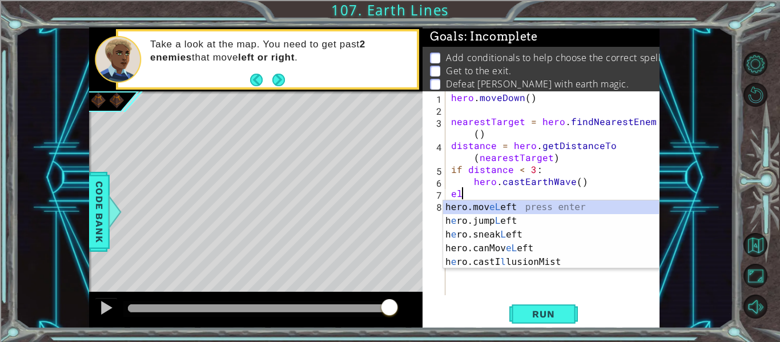
scroll to position [0, 1]
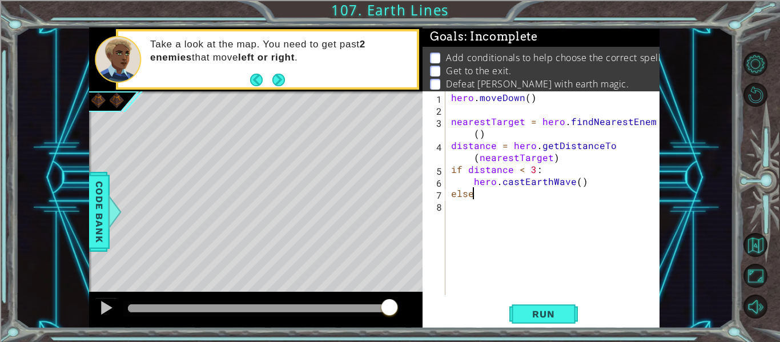
type textarea "else:"
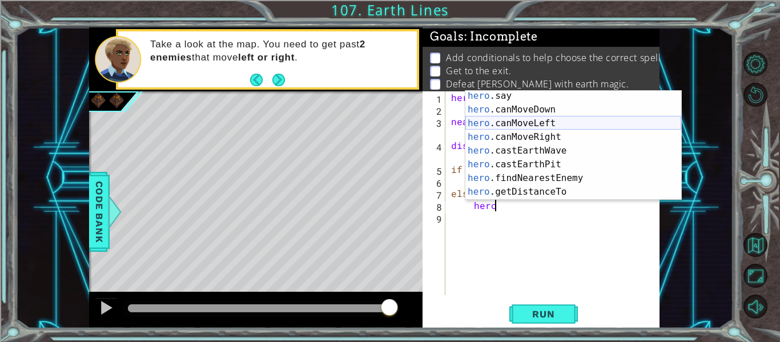
scroll to position [233, 0]
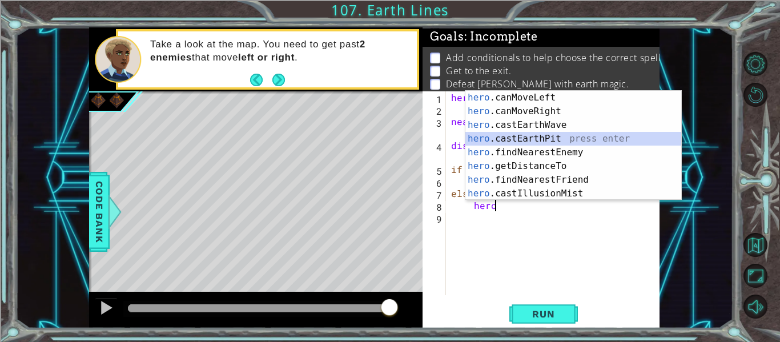
click at [585, 138] on div "hero .canMoveLeft press enter hero .canMoveRight press enter hero .castEarthWav…" at bounding box center [573, 159] width 216 height 137
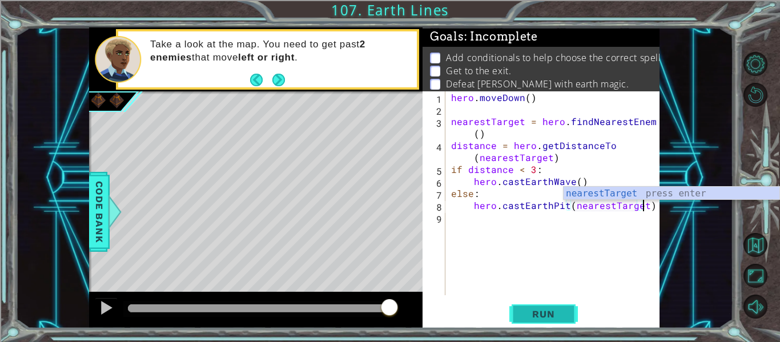
scroll to position [0, 12]
type textarea "hero.castEarthPit(nearestTarget)"
click at [531, 318] on span "Run" at bounding box center [543, 313] width 45 height 11
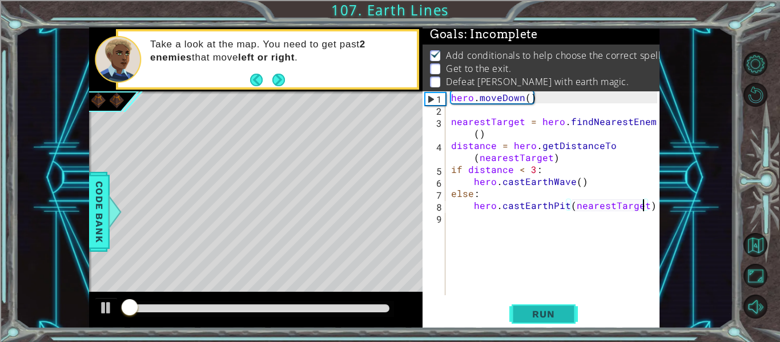
scroll to position [3, 0]
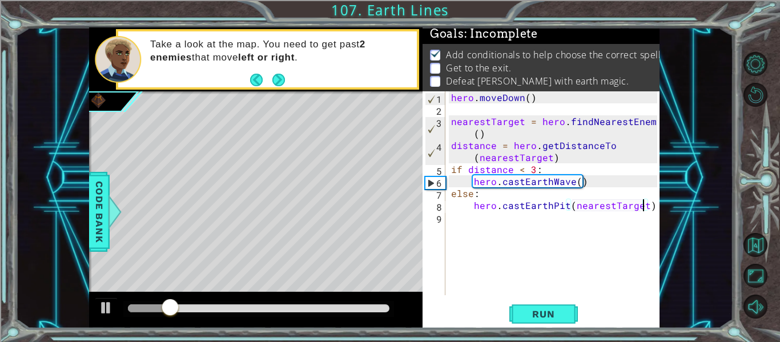
click at [492, 251] on div "hero . [GEOGRAPHIC_DATA] ( ) nearestTarget = hero . findNearestEnemy ( ) distan…" at bounding box center [556, 205] width 214 height 228
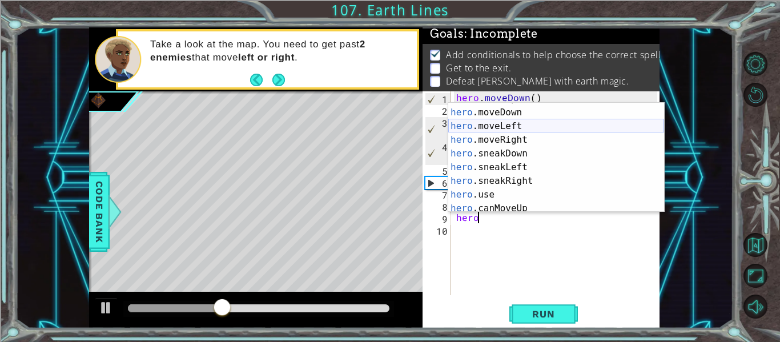
scroll to position [91, 0]
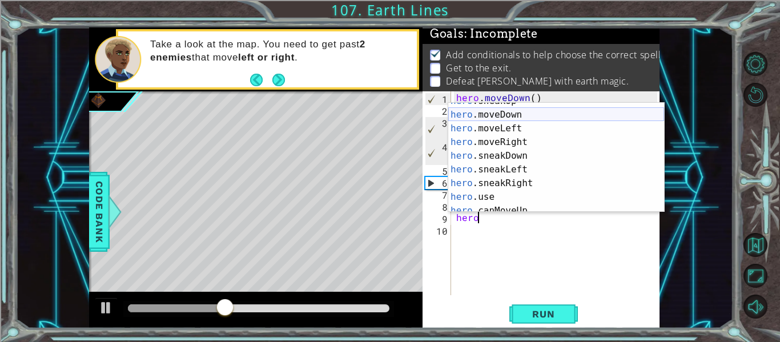
click at [519, 116] on div "hero .sneakUp press enter hero .moveDown press enter hero .moveLeft press enter…" at bounding box center [556, 162] width 216 height 137
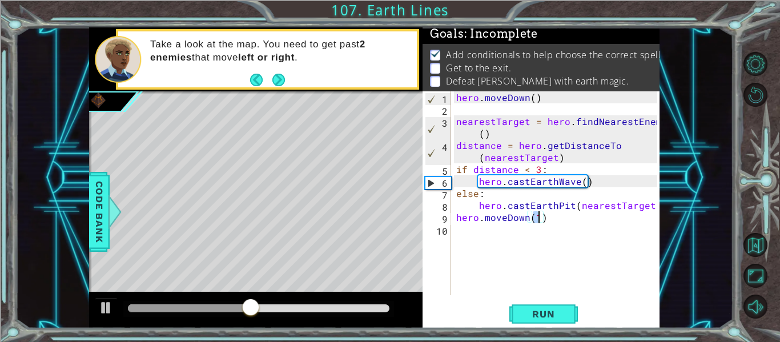
type textarea "hero.moveDown(4)"
click at [547, 234] on div "hero . [GEOGRAPHIC_DATA] ( ) nearestTarget = hero . findNearestEnemy ( ) distan…" at bounding box center [558, 205] width 209 height 228
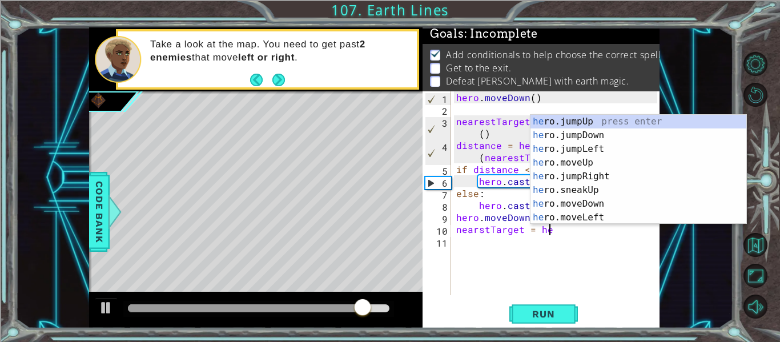
scroll to position [0, 6]
type textarea "nearstTarget = hero"
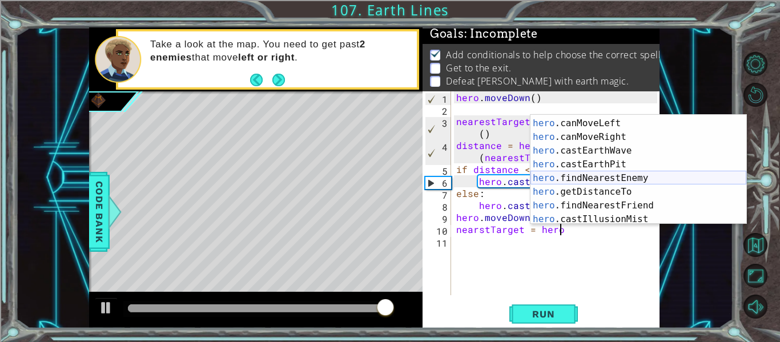
scroll to position [232, 0]
click at [617, 180] on div "hero .canMoveDown press enter hero .canMoveLeft press enter hero .canMoveRight …" at bounding box center [639, 171] width 216 height 137
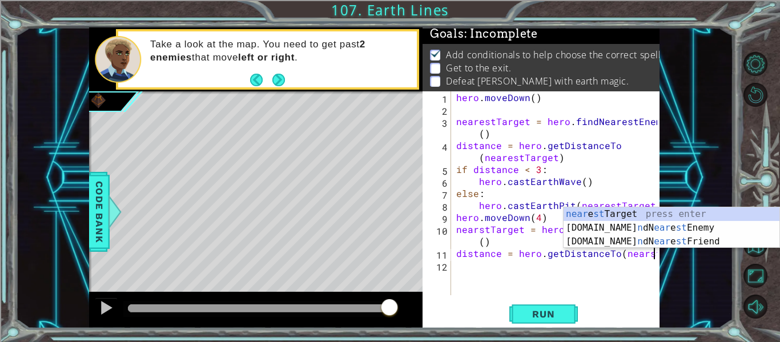
scroll to position [0, 12]
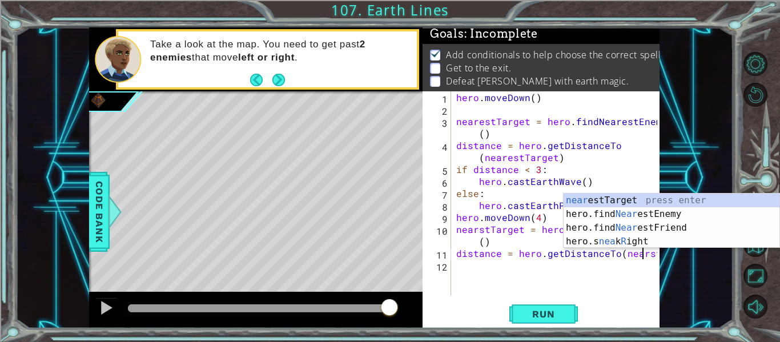
type textarea "distance = hero.getDistanceTo(nearest"
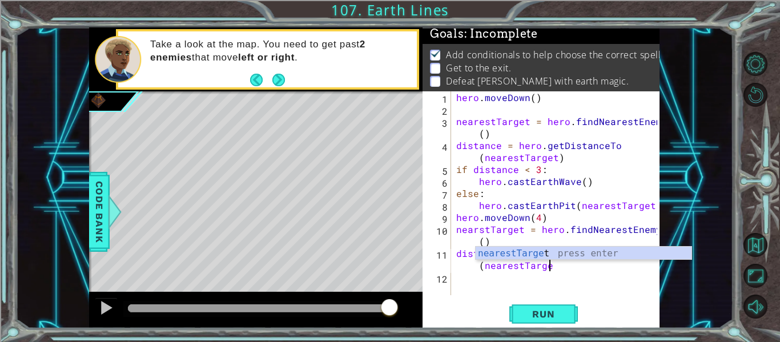
scroll to position [0, 14]
type textarea "distance = hero.getDistanceTo(nearestTarget)"
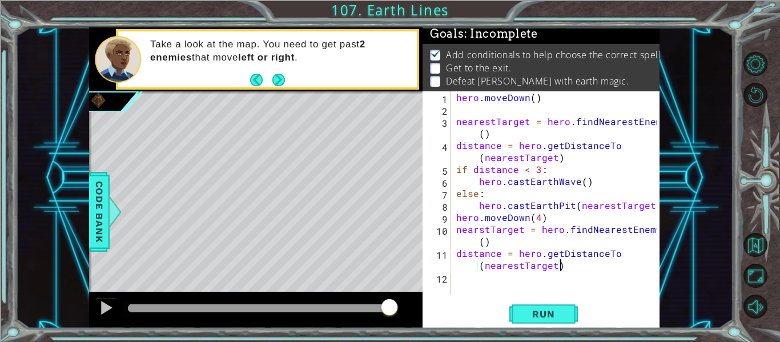
click at [542, 286] on div "hero . [GEOGRAPHIC_DATA] ( ) nearestTarget = hero . findNearestEnemy ( ) distan…" at bounding box center [558, 205] width 209 height 228
type textarea "if distance < 3"
type textarea "if distance < 3:"
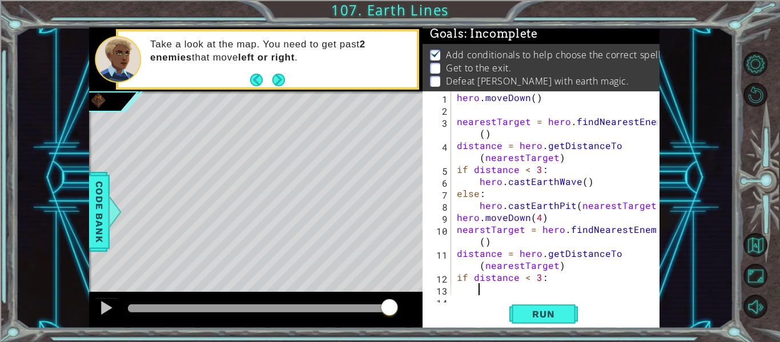
scroll to position [12, 0]
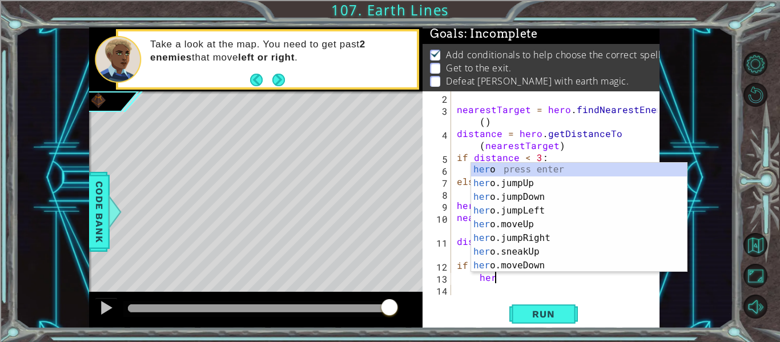
type textarea "hero"
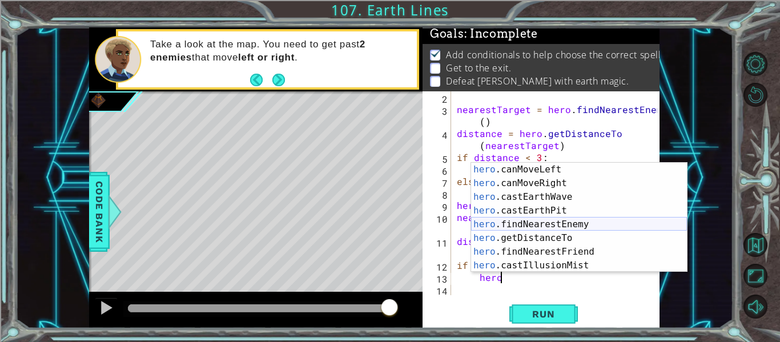
scroll to position [233, 0]
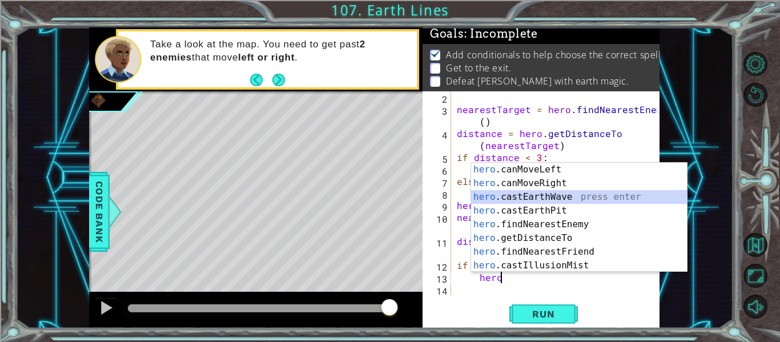
click at [585, 196] on div "hero .canMoveLeft press enter hero .canMoveRight press enter hero .castEarthWav…" at bounding box center [579, 231] width 216 height 137
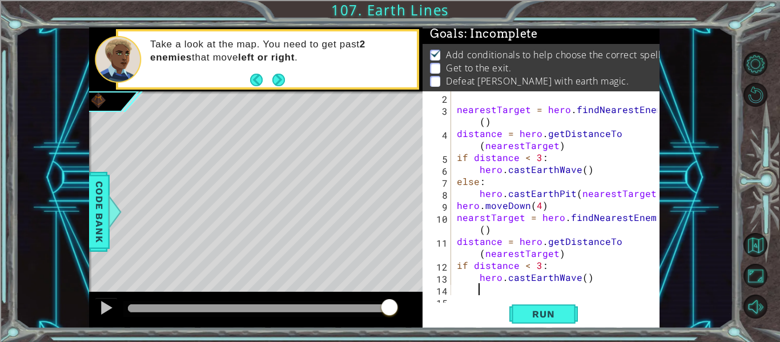
scroll to position [24, 0]
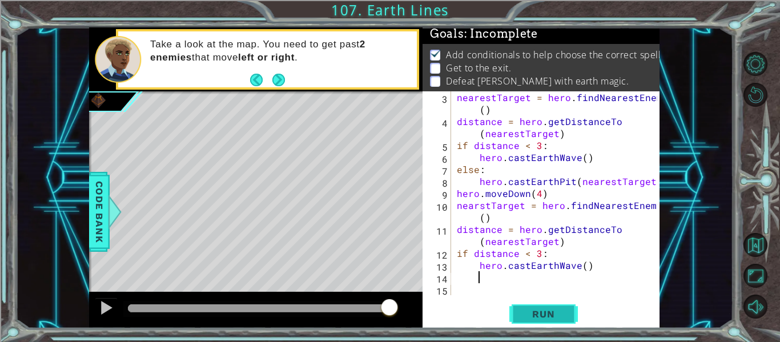
click at [545, 305] on button "Run" at bounding box center [543, 314] width 69 height 23
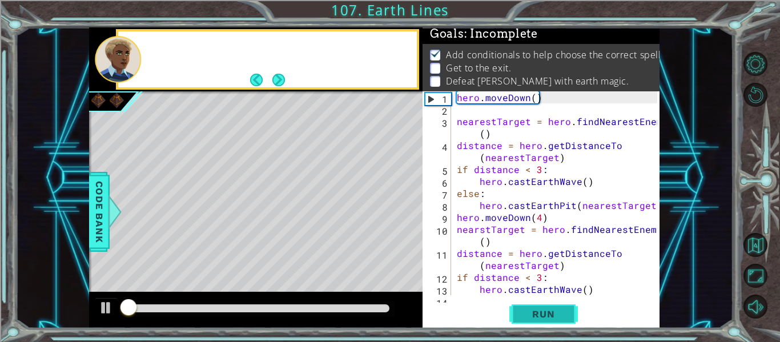
scroll to position [0, 0]
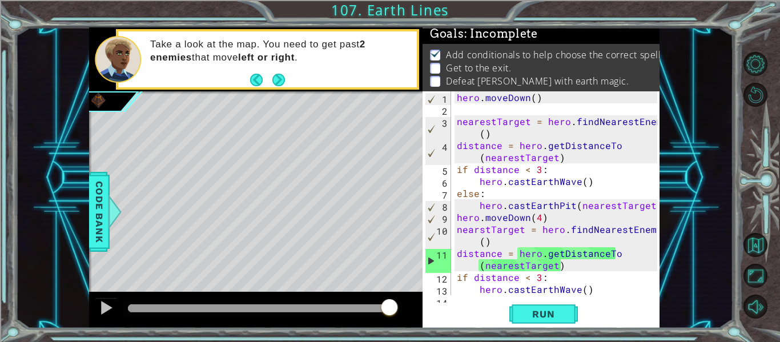
click at [558, 220] on div "hero . [GEOGRAPHIC_DATA] ( ) nearestTarget = hero . findNearestEnemy ( ) distan…" at bounding box center [559, 205] width 208 height 228
type textarea "hero.moveDown(4)"
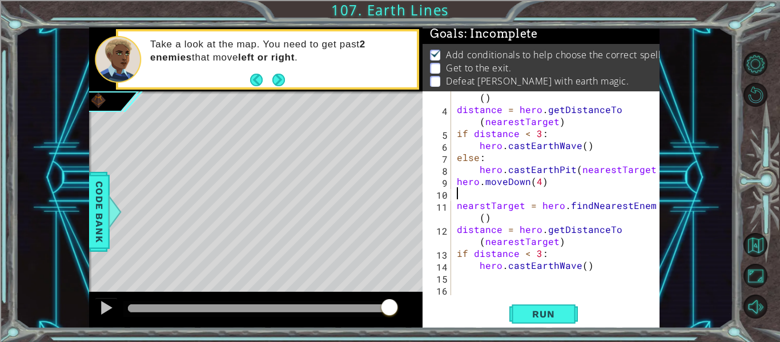
scroll to position [36, 0]
click at [572, 312] on button "Run" at bounding box center [543, 314] width 69 height 23
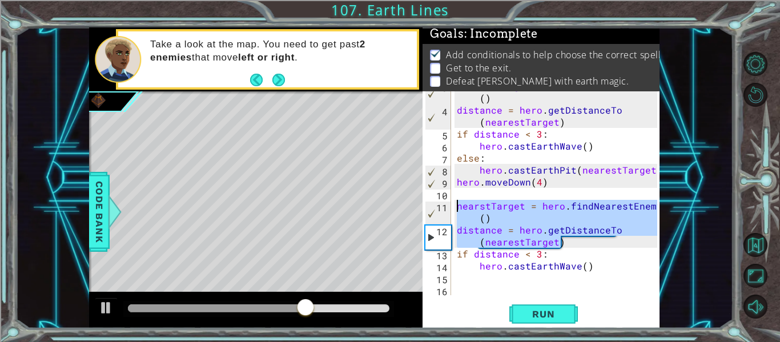
drag, startPoint x: 563, startPoint y: 242, endPoint x: 451, endPoint y: 207, distance: 117.2
click at [451, 207] on div "3 4 5 6 7 8 9 10 11 12 13 14 15 16 nearestTarget = hero . findNearestEnemy ( ) …" at bounding box center [540, 193] width 235 height 204
type textarea "nearstTarget = hero.findNearestEnemy() distance = hero.getDistanceTo(nearestTar…"
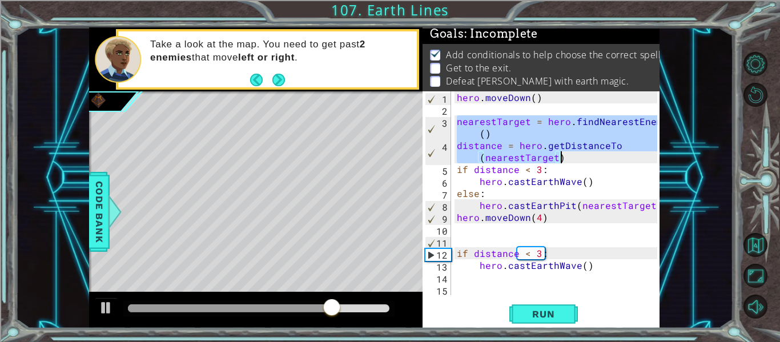
drag, startPoint x: 457, startPoint y: 122, endPoint x: 565, endPoint y: 159, distance: 114.1
click at [565, 159] on div "hero . [GEOGRAPHIC_DATA] ( ) nearestTarget = hero . findNearestEnemy ( ) distan…" at bounding box center [559, 205] width 208 height 228
type textarea "nearestTarget = hero.findNearestEnemy() distance = hero.getDistanceTo(nearestTa…"
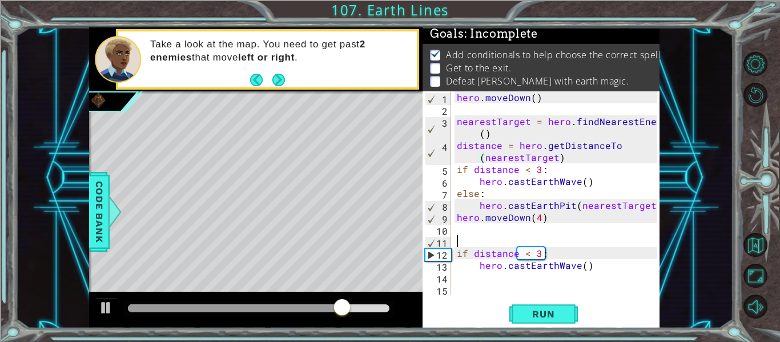
click at [467, 240] on div "hero . [GEOGRAPHIC_DATA] ( ) nearestTarget = hero . findNearestEnemy ( ) distan…" at bounding box center [559, 205] width 208 height 228
click at [464, 234] on div "hero . [GEOGRAPHIC_DATA] ( ) nearestTarget = hero . findNearestEnemy ( ) distan…" at bounding box center [559, 205] width 208 height 228
click at [471, 243] on div "hero . [GEOGRAPHIC_DATA] ( ) nearestTarget = hero . findNearestEnemy ( ) distan…" at bounding box center [559, 205] width 208 height 228
paste textarea "distance = hero.getDistanceTo(nearestTarget)"
type textarea "distance = hero.getDistanceTo(nearestTarget)"
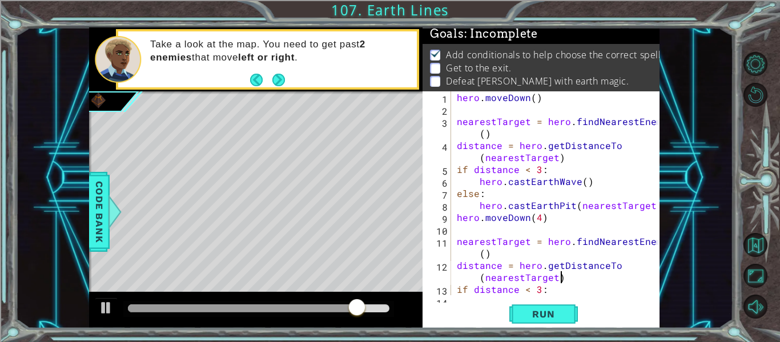
scroll to position [0, 0]
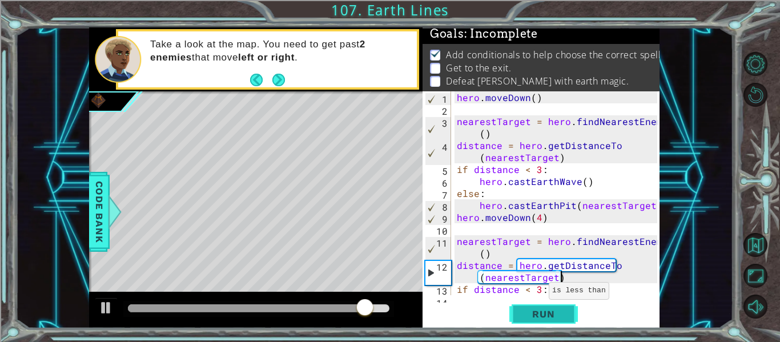
click at [547, 307] on button "Run" at bounding box center [543, 314] width 69 height 23
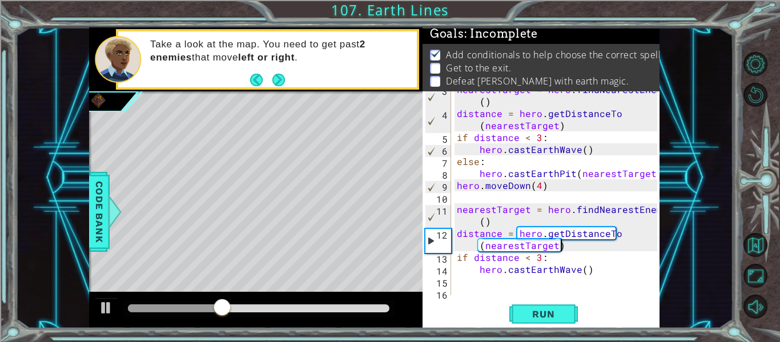
scroll to position [36, 0]
